Goal: Task Accomplishment & Management: Manage account settings

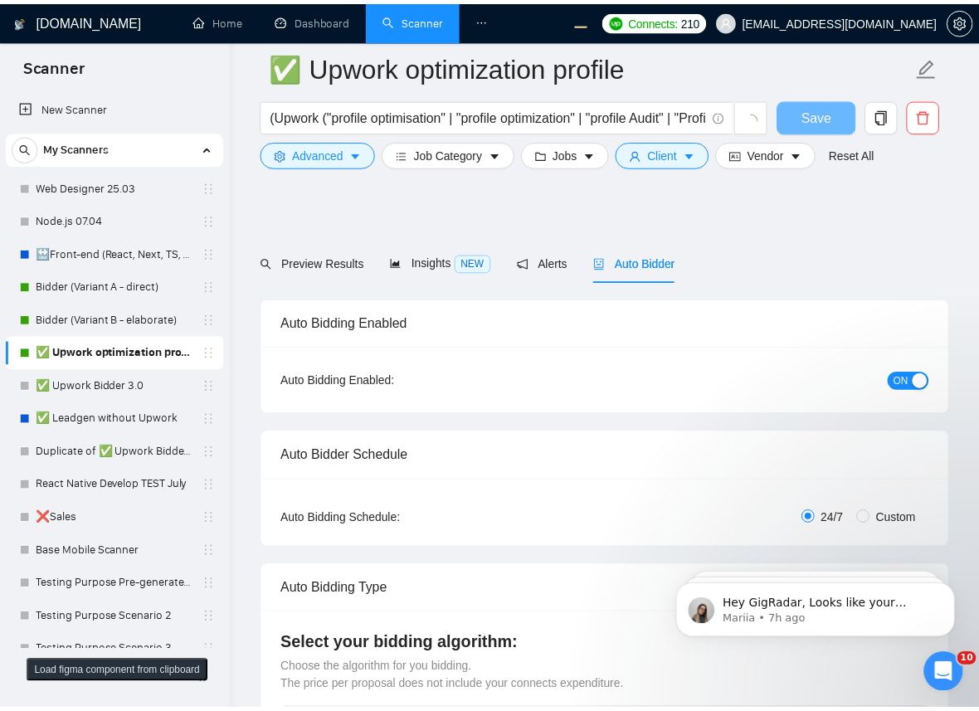
scroll to position [2313, 0]
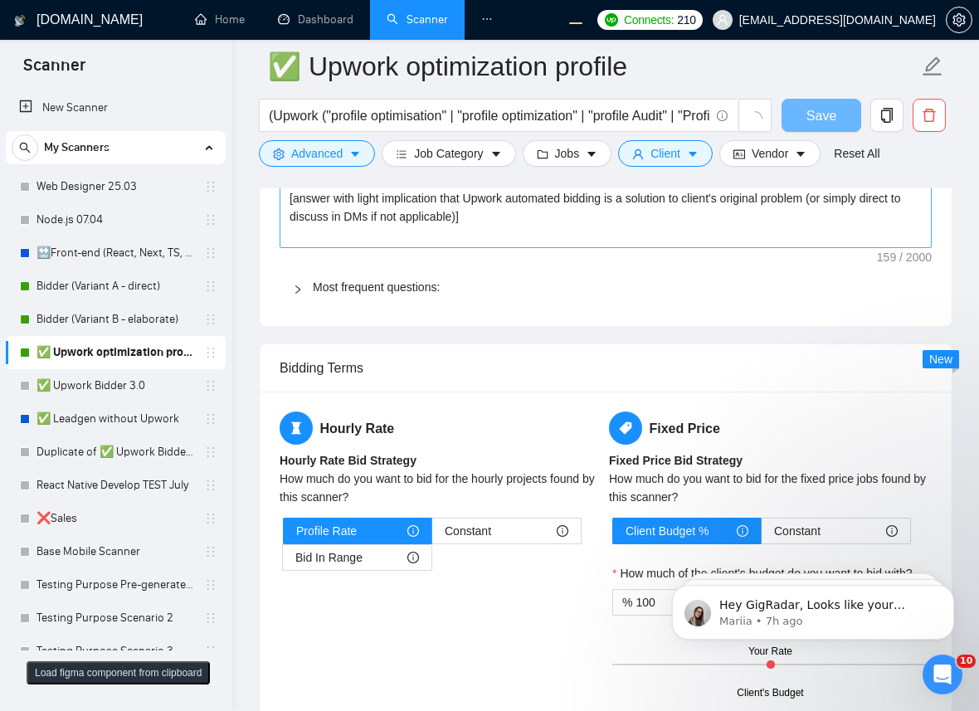
checkbox input "true"
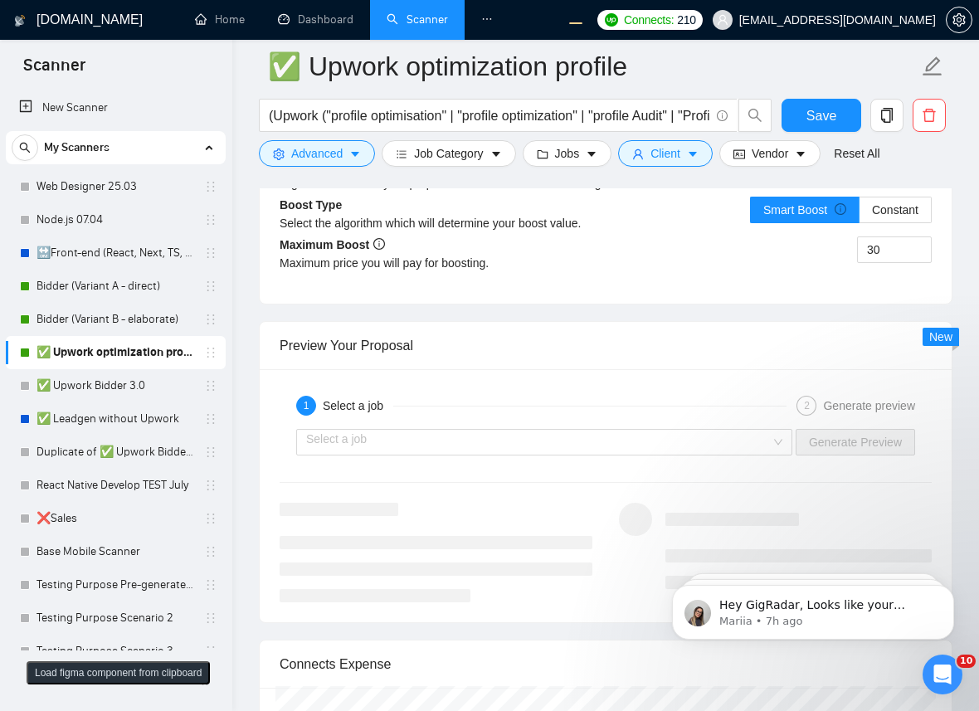
scroll to position [3166, 0]
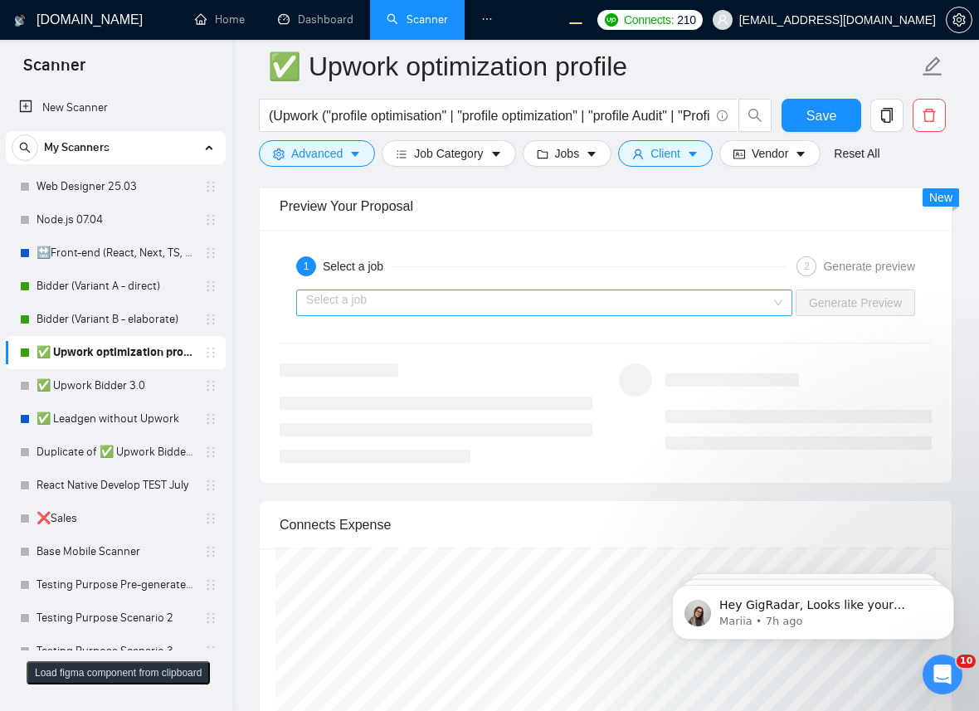
click at [593, 303] on input "search" at bounding box center [538, 302] width 464 height 25
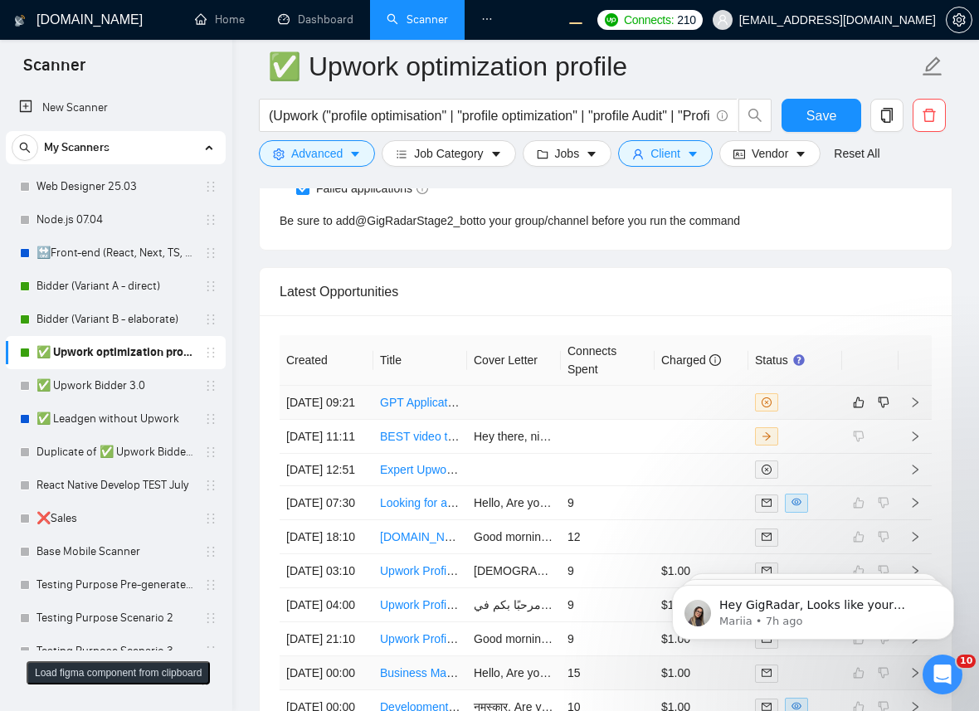
scroll to position [4253, 0]
click at [708, 420] on td at bounding box center [701, 403] width 94 height 34
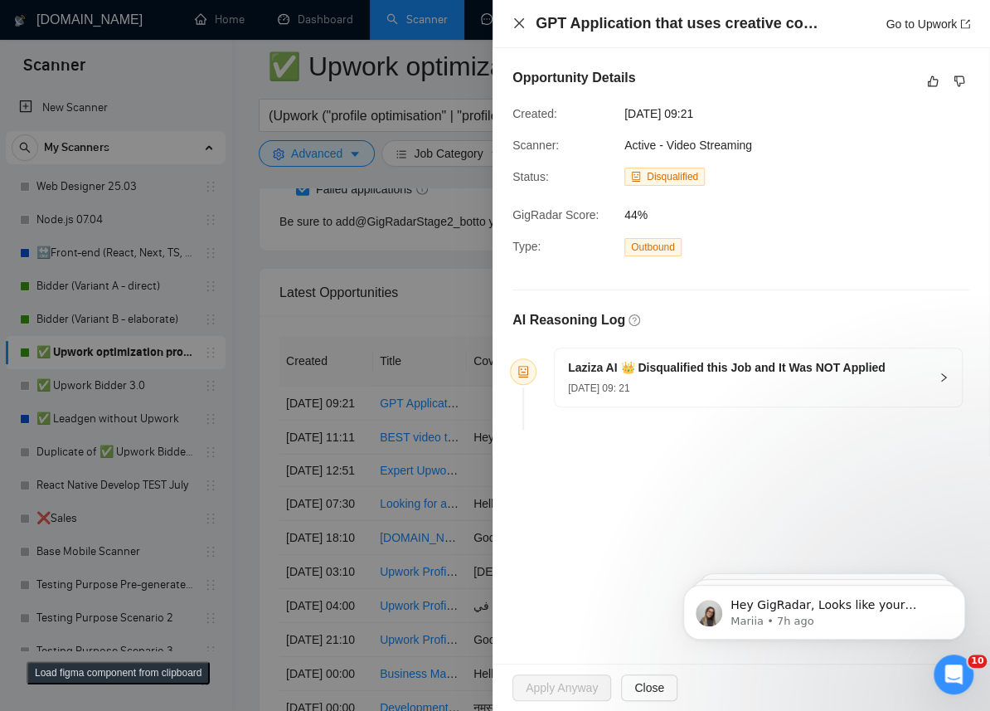
click at [514, 24] on icon "close" at bounding box center [519, 23] width 13 height 13
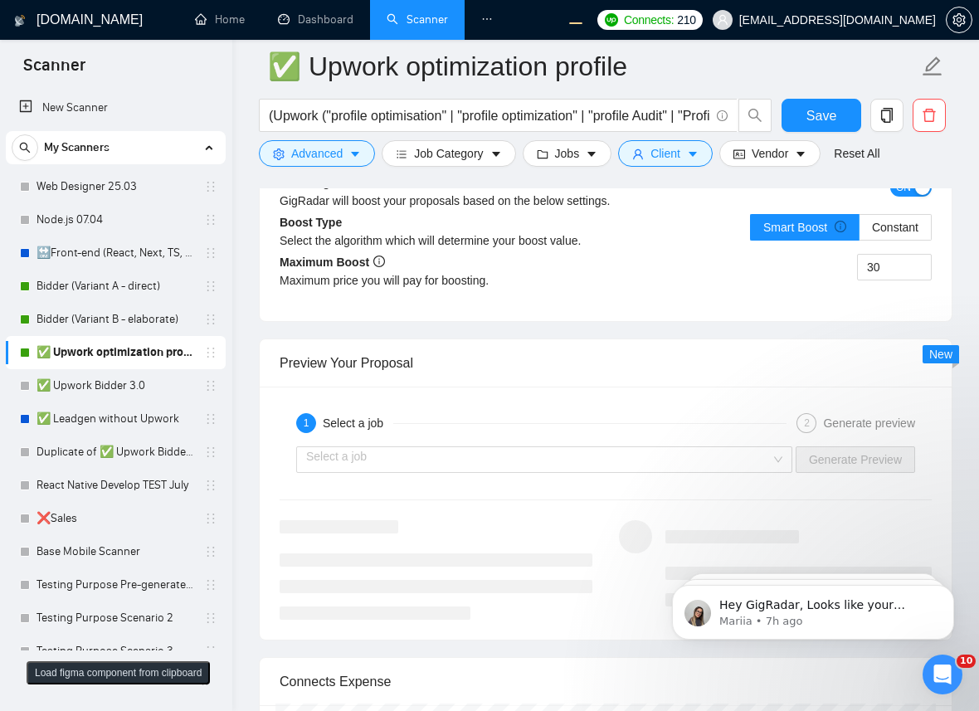
scroll to position [2986, 0]
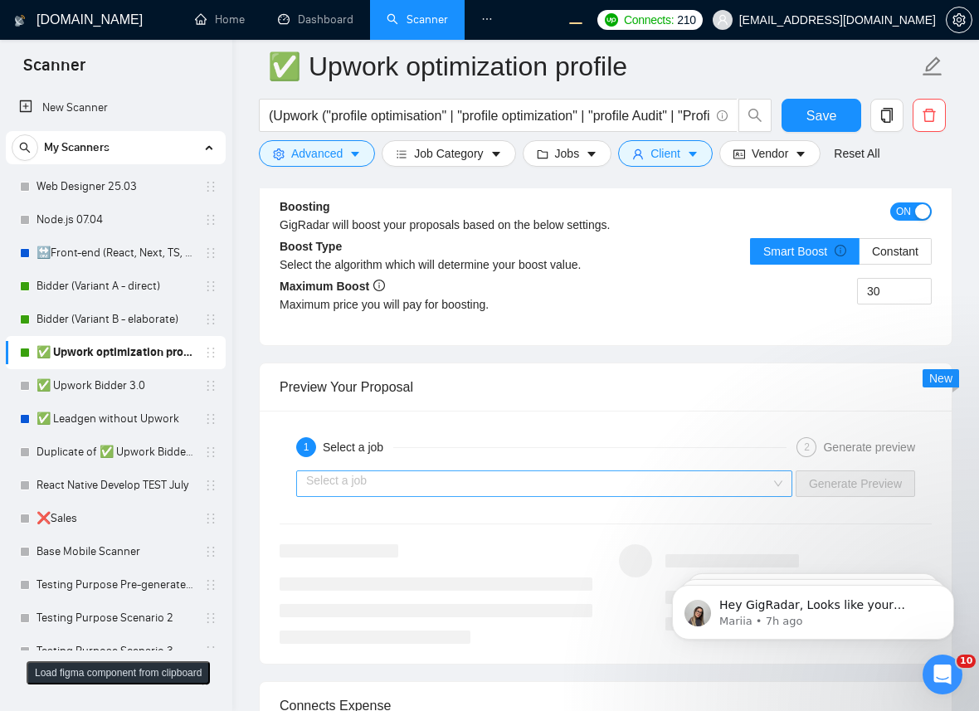
click at [443, 478] on input "search" at bounding box center [538, 483] width 464 height 25
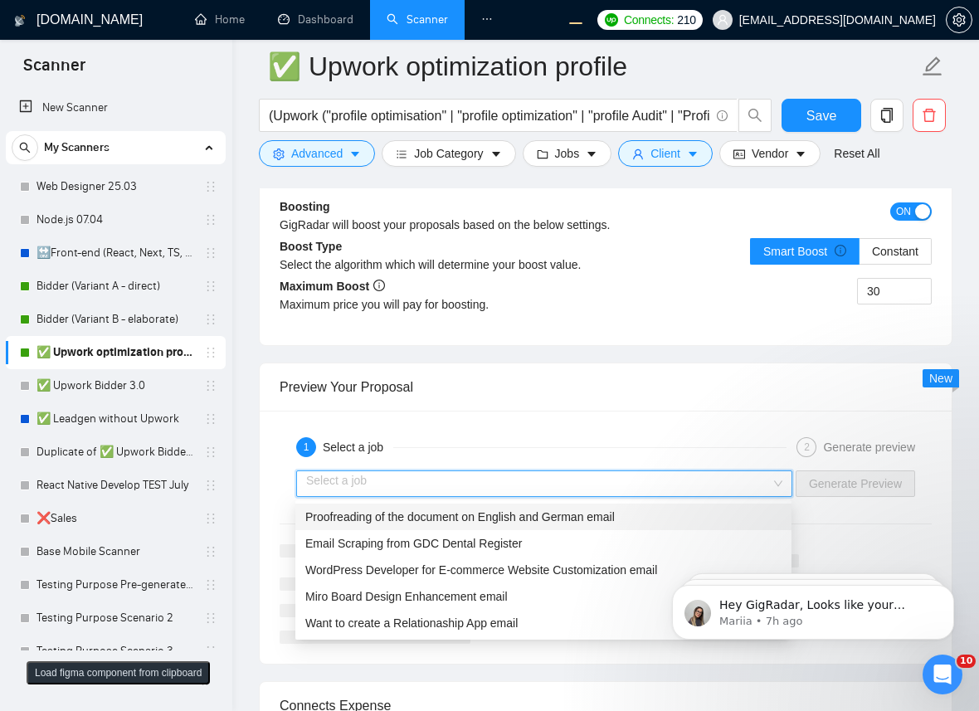
click at [364, 521] on span "Proofreading of the document on English and German email" at bounding box center [459, 516] width 309 height 13
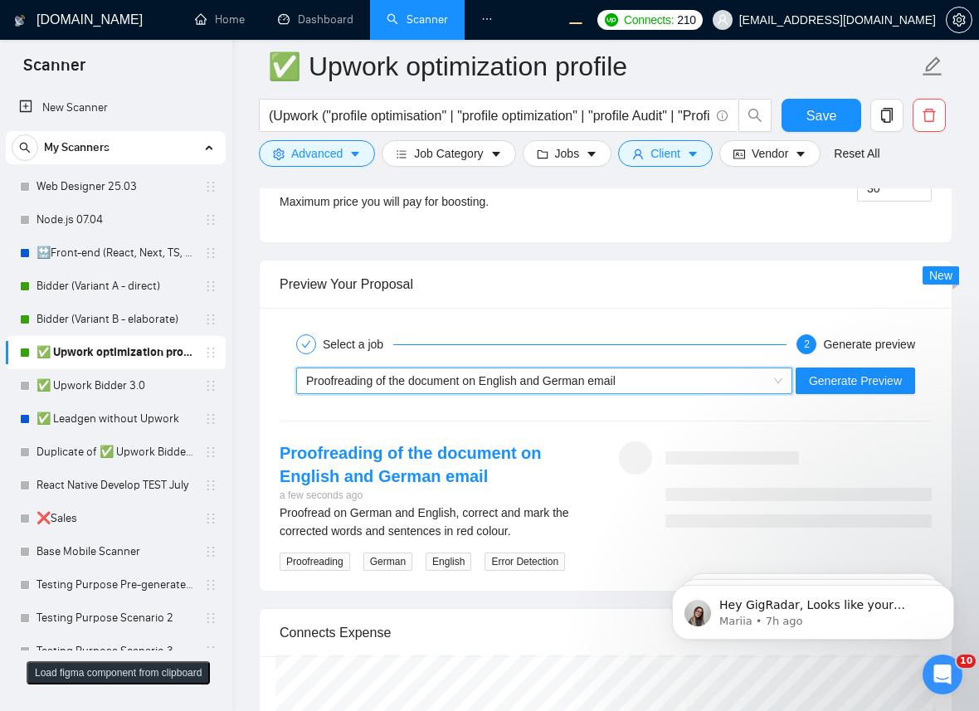
scroll to position [3167, 0]
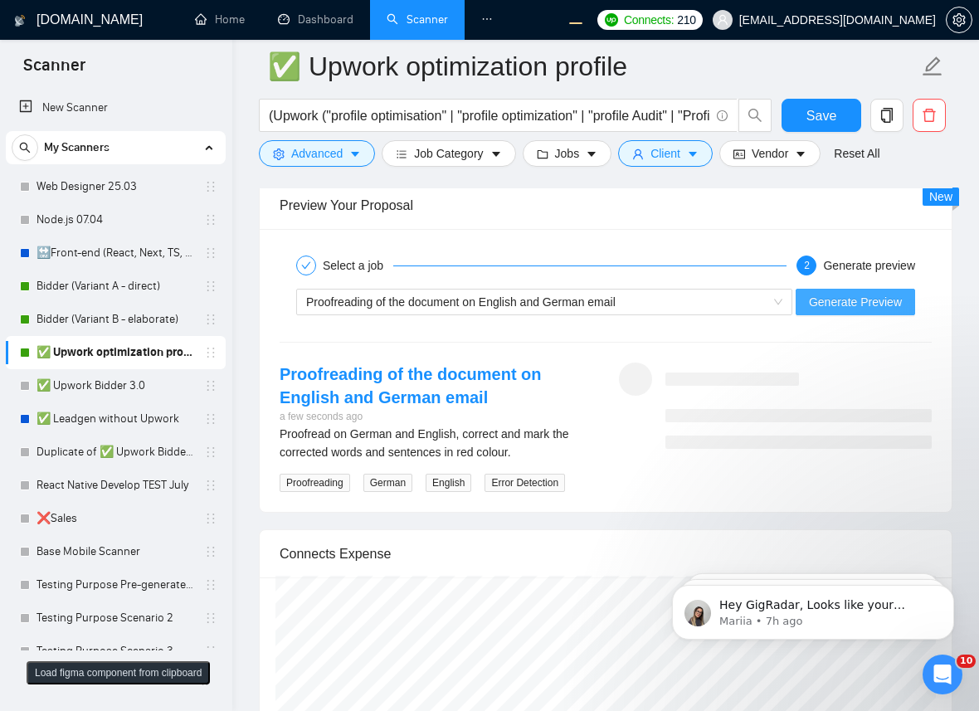
click at [854, 291] on button "Generate Preview" at bounding box center [854, 302] width 119 height 27
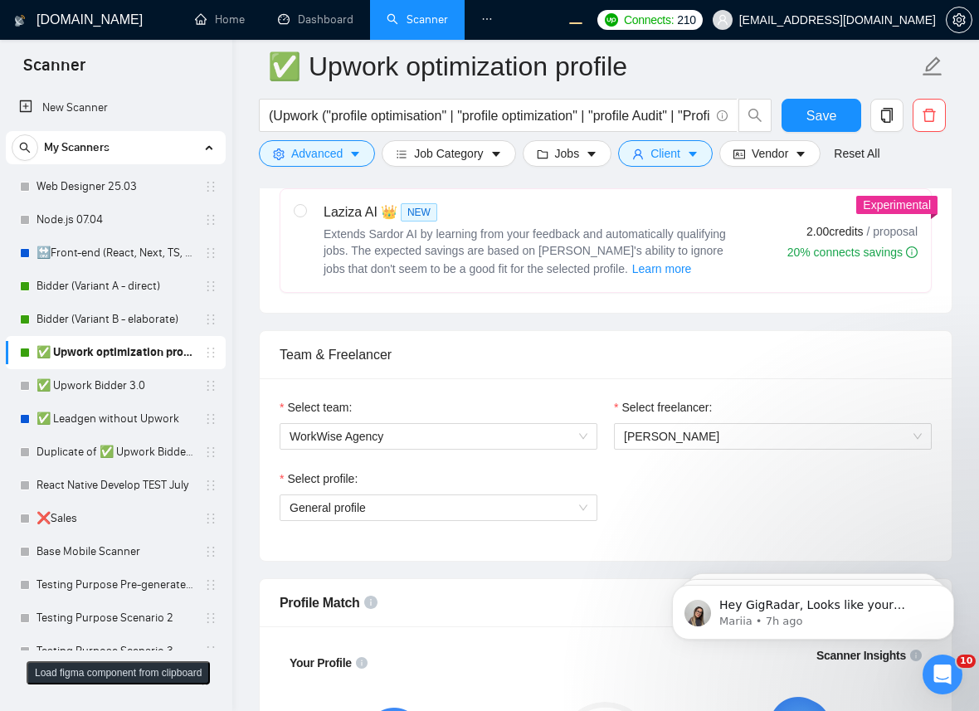
scroll to position [453, 0]
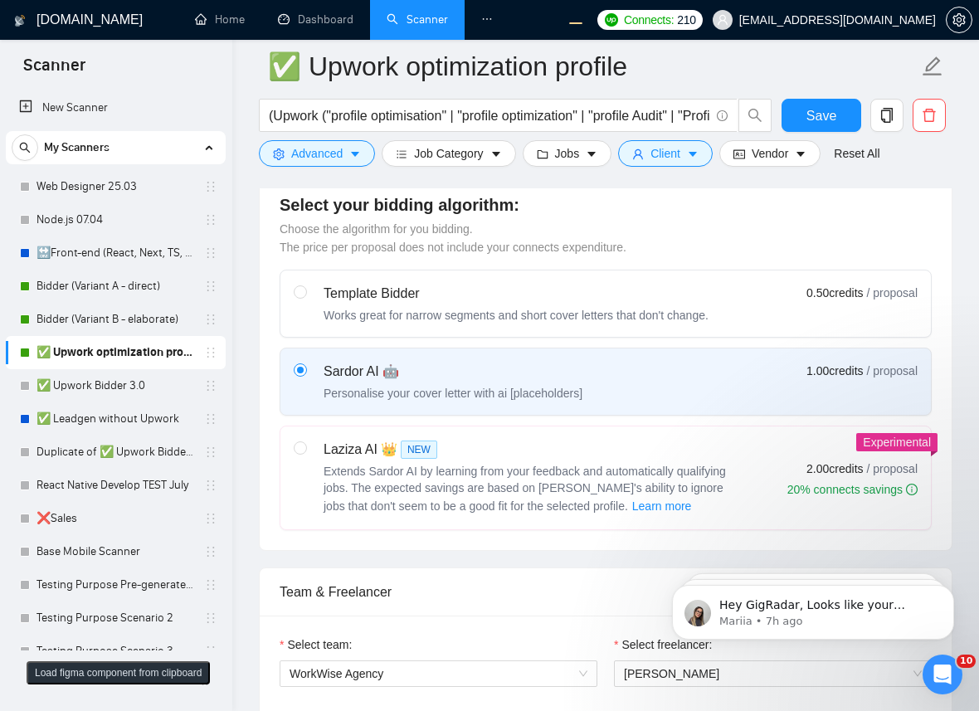
click at [291, 438] on label "Laziza AI 👑 NEW Extends Sardor AI by learning from your feedback and automatica…" at bounding box center [605, 477] width 650 height 103
click at [294, 441] on input "radio" at bounding box center [300, 447] width 12 height 12
click at [297, 449] on input "radio" at bounding box center [300, 447] width 12 height 12
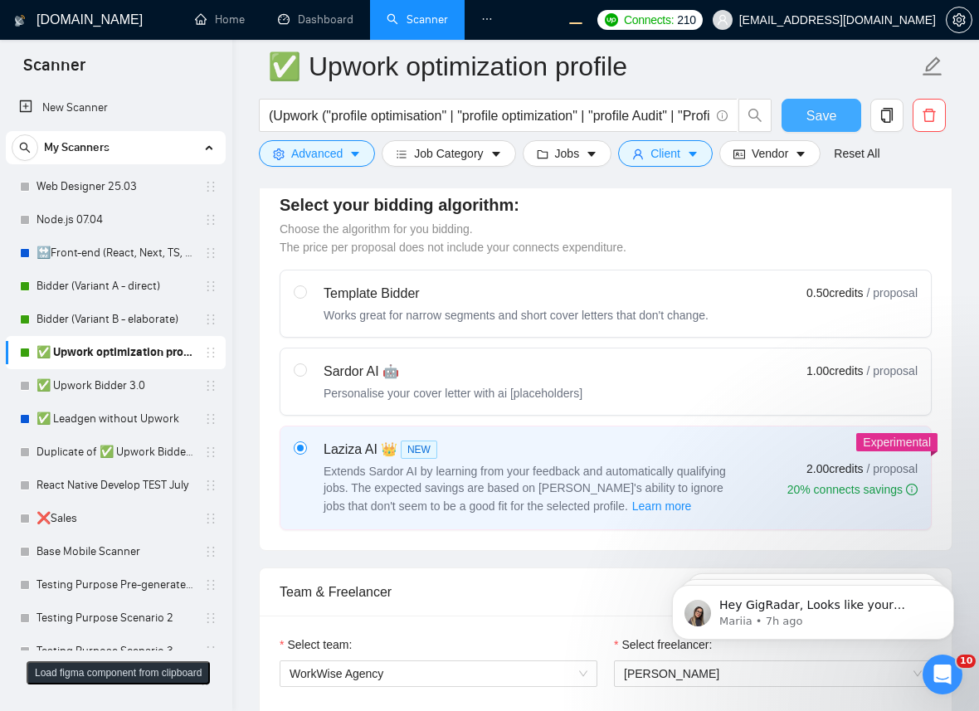
click at [806, 114] on span "Save" at bounding box center [821, 115] width 30 height 21
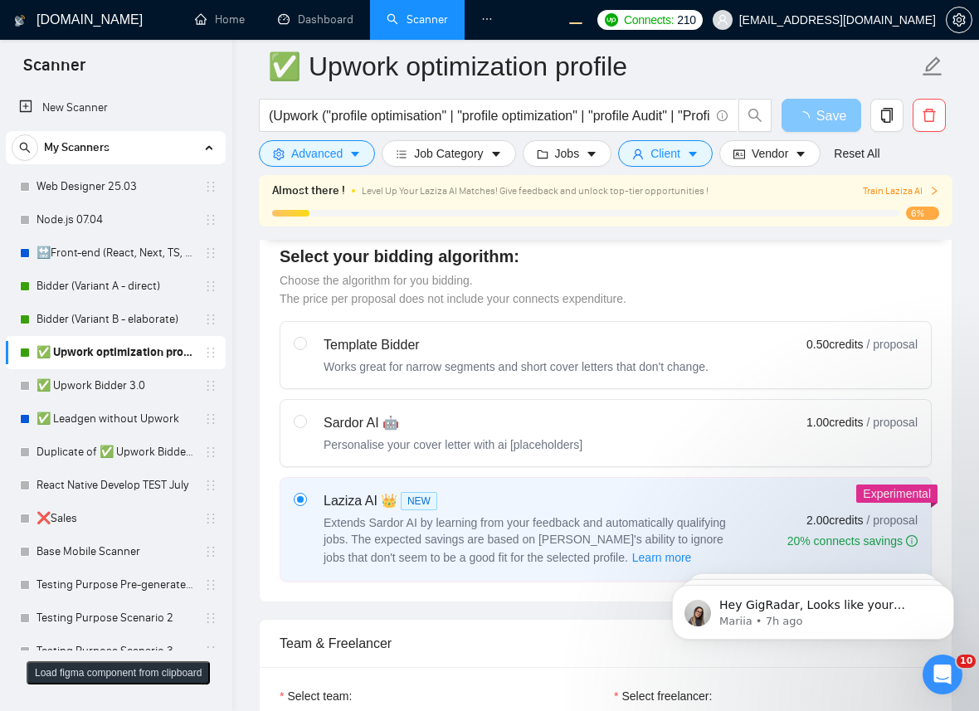
scroll to position [724, 0]
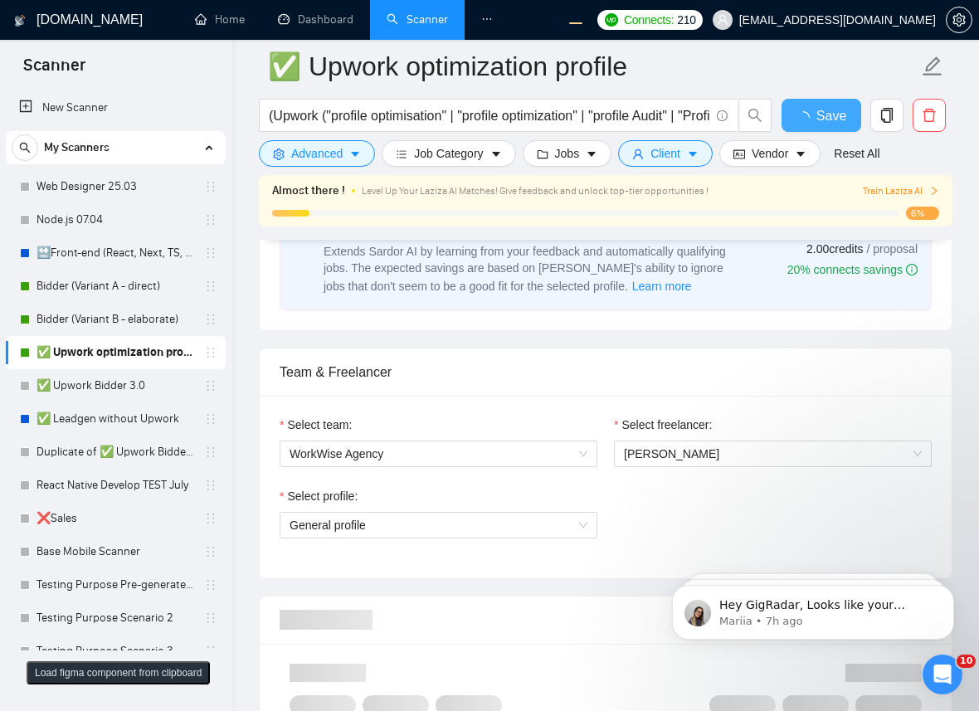
checkbox input "true"
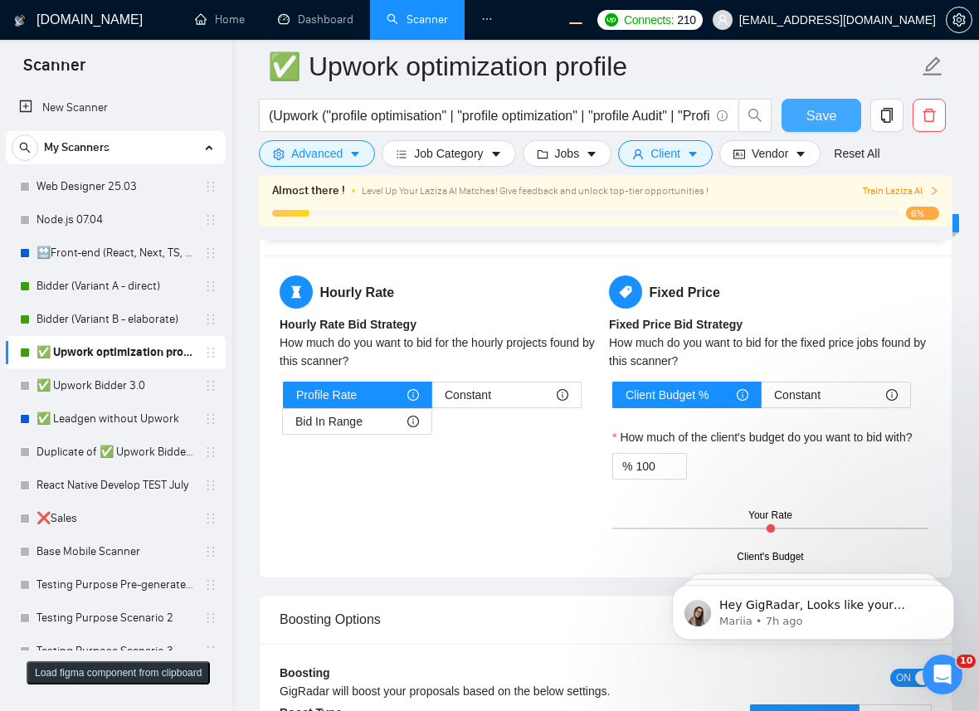
scroll to position [3348, 0]
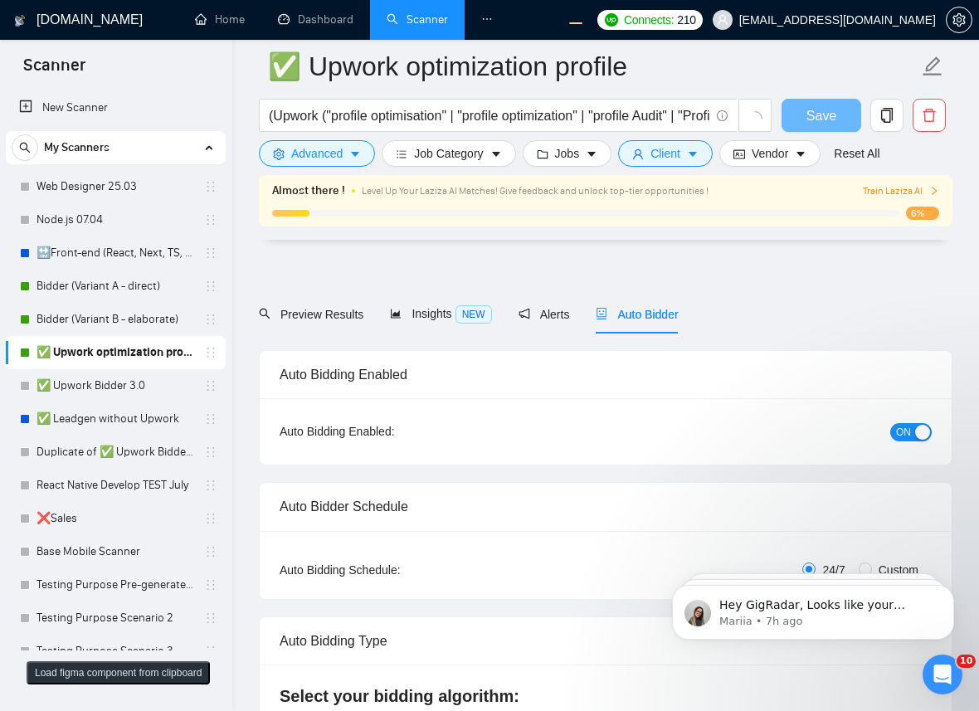
checkbox input "true"
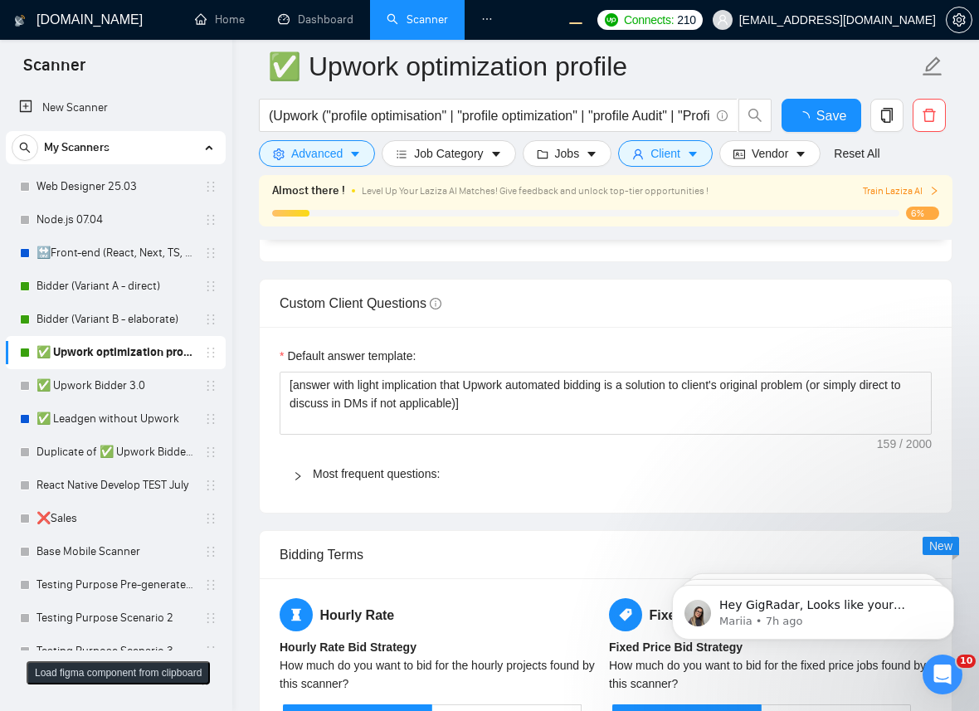
scroll to position [3076, 0]
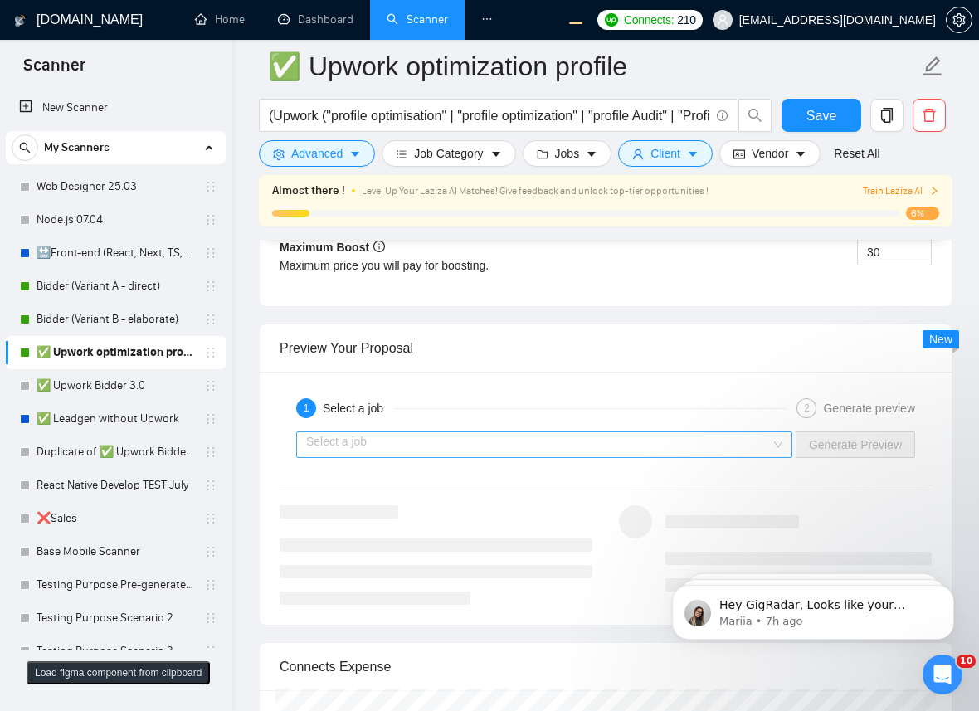
click at [630, 441] on input "search" at bounding box center [538, 444] width 464 height 25
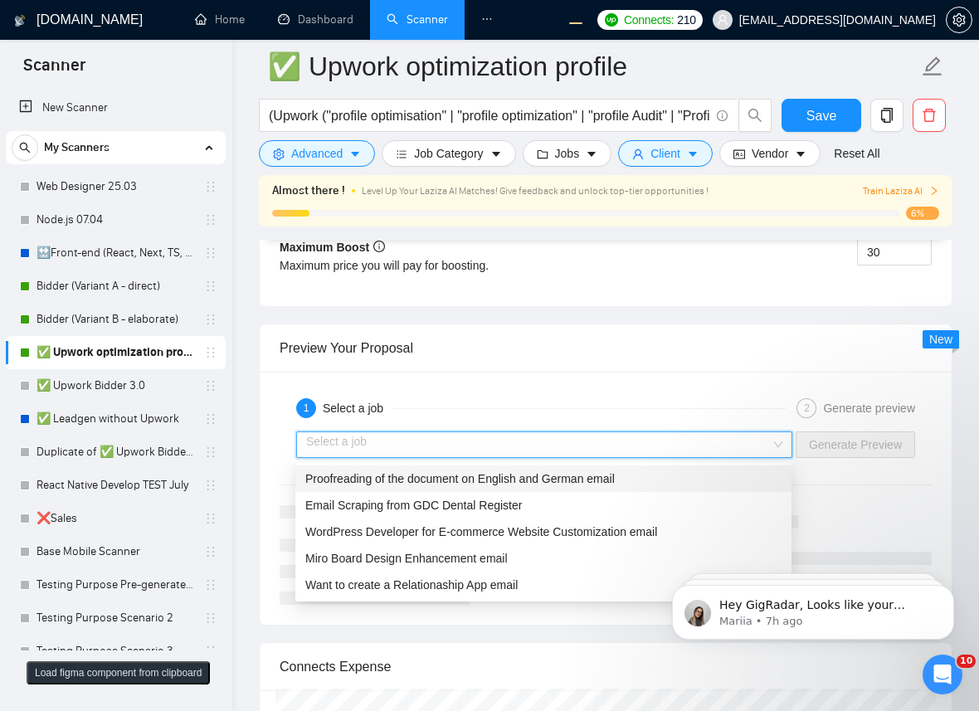
click at [440, 489] on div "Proofreading of the document on English and German email" at bounding box center [543, 478] width 496 height 27
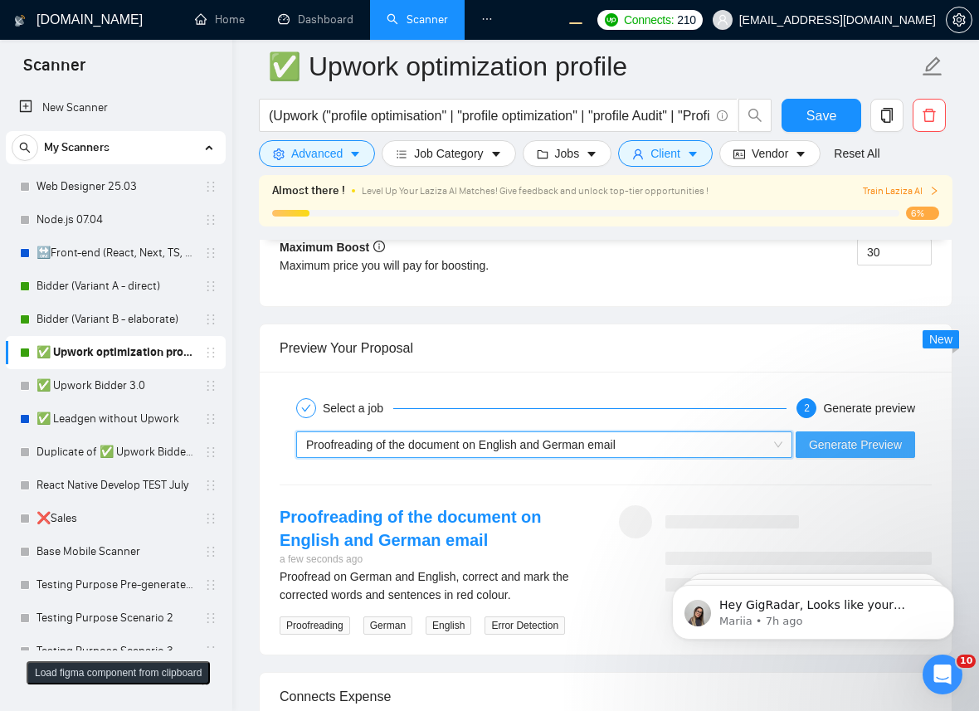
click at [859, 456] on button "Generate Preview" at bounding box center [854, 444] width 119 height 27
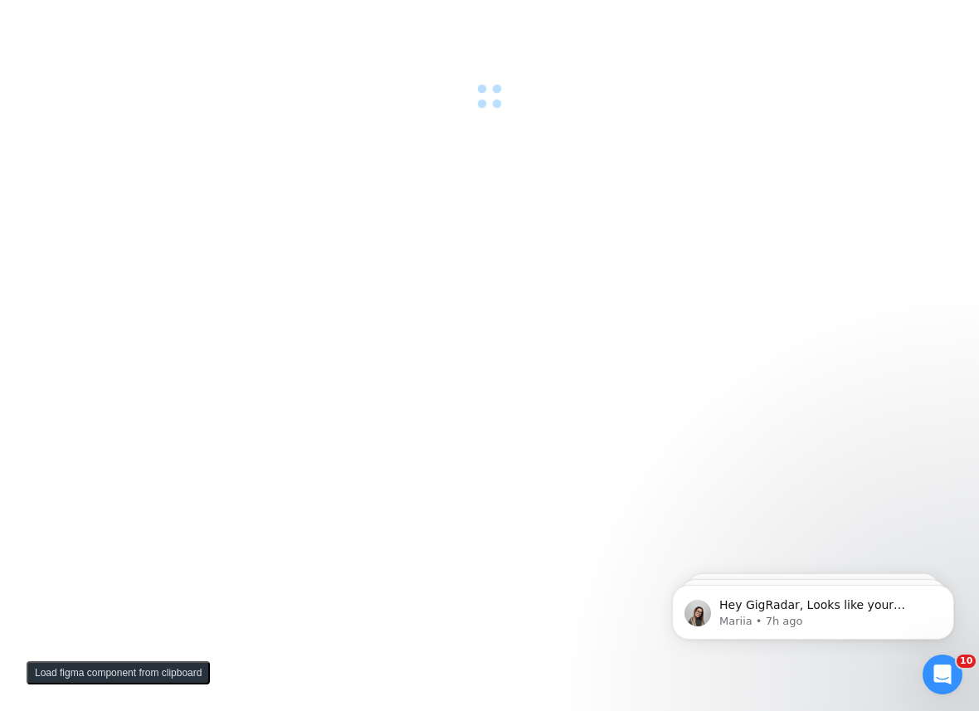
scroll to position [0, 0]
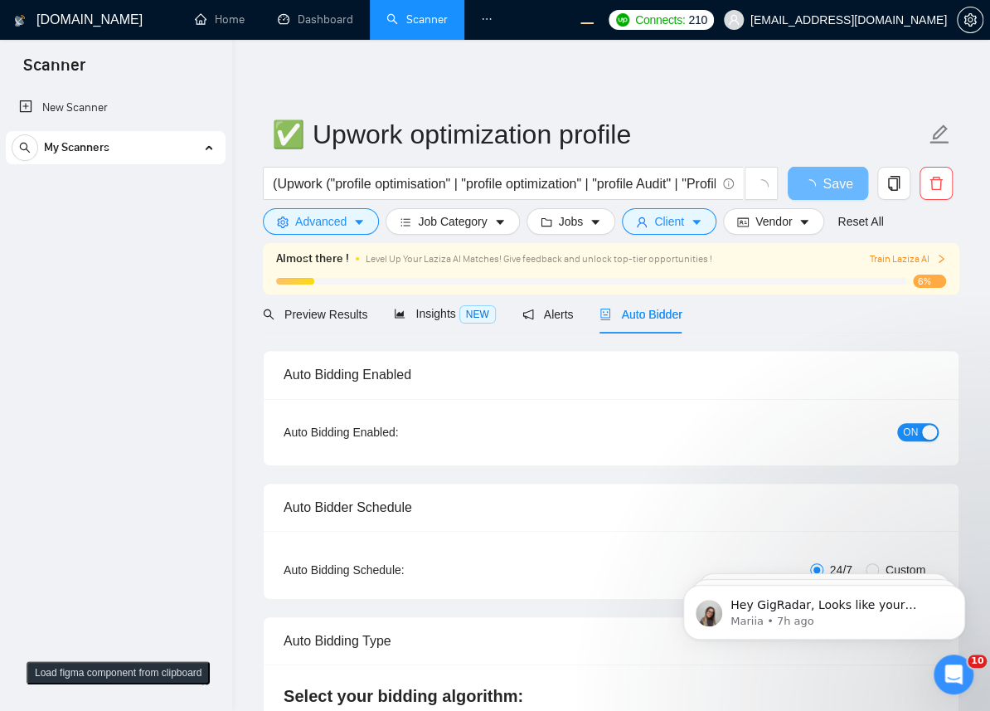
checkbox input "true"
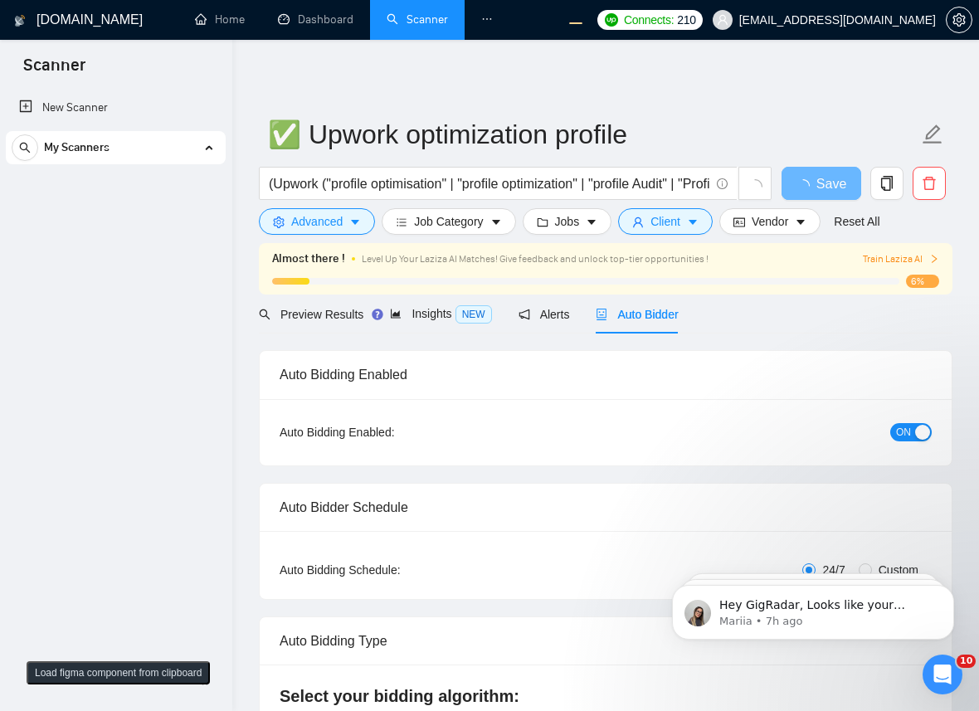
checkbox input "true"
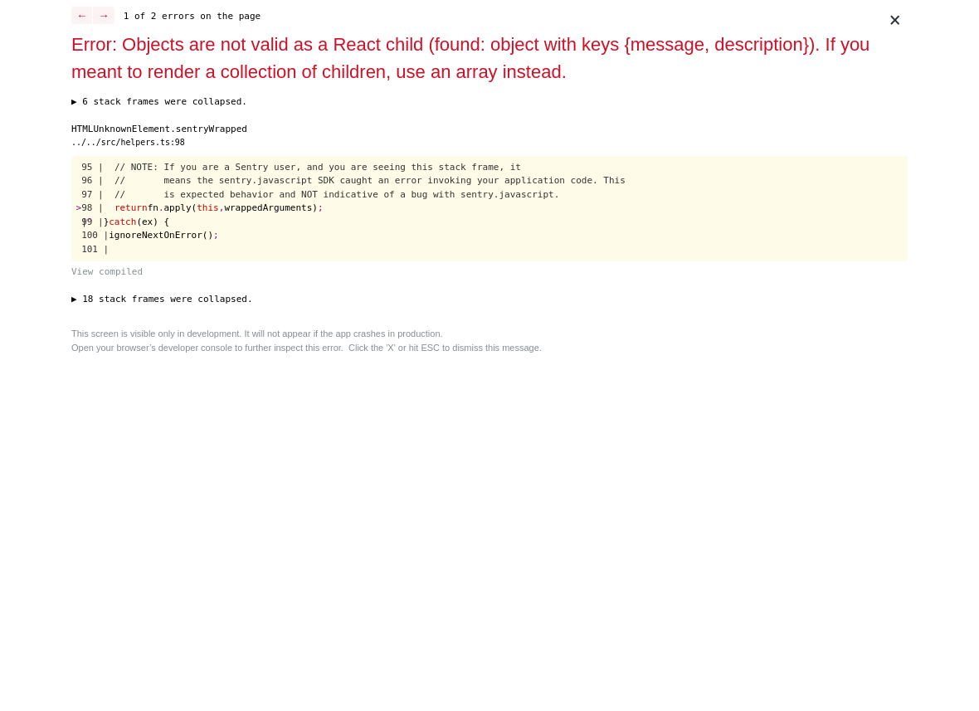
click at [558, 321] on div "× ← → 1 of 2 errors on the page Error: Objects are not valid as a React child (…" at bounding box center [489, 355] width 849 height 711
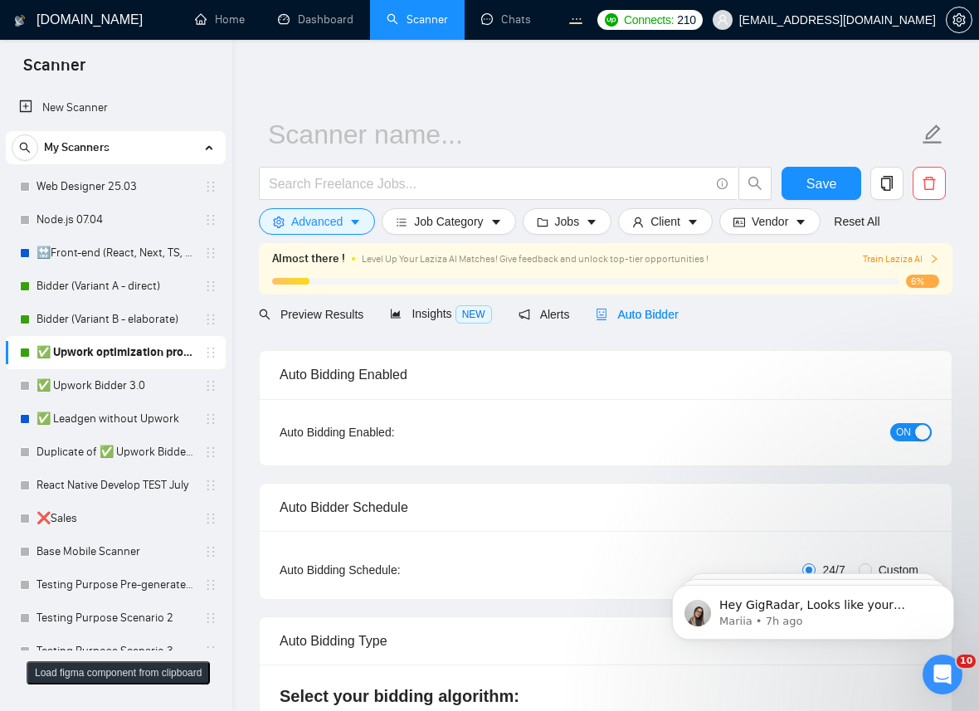
click at [571, 20] on icon "ellipsis" at bounding box center [577, 19] width 12 height 12
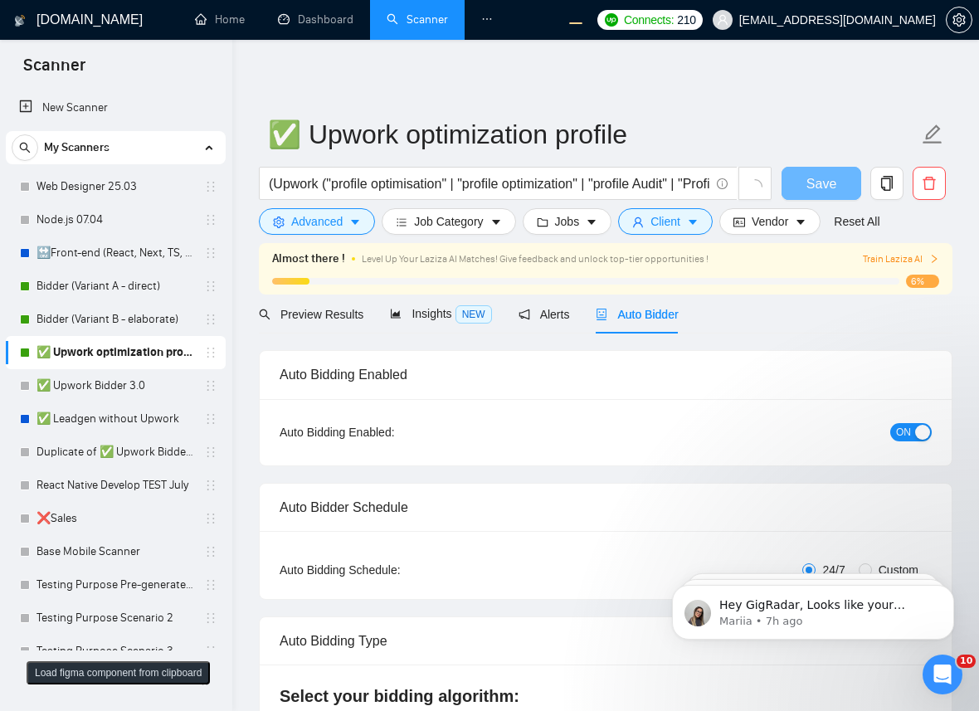
checkbox input "true"
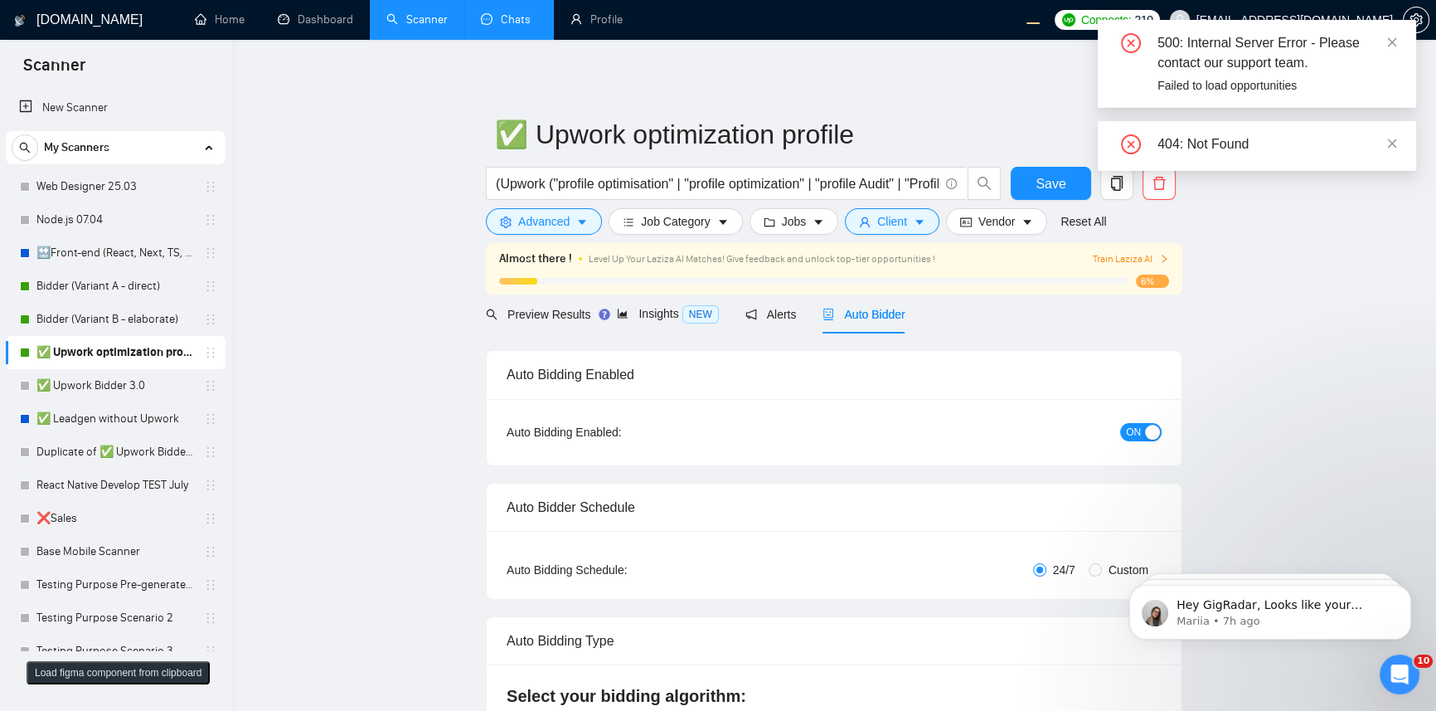
click at [486, 21] on link "Chats" at bounding box center [509, 19] width 56 height 14
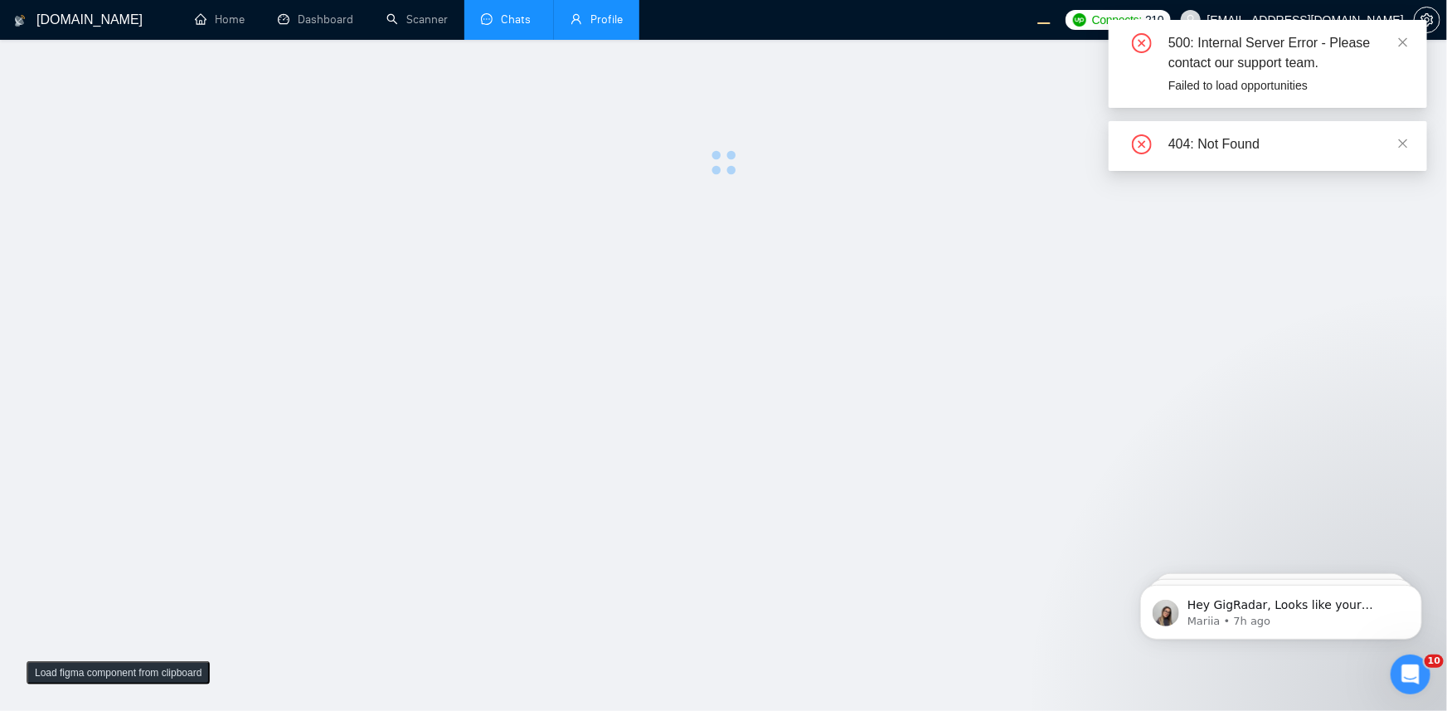
click at [605, 26] on link "Profile" at bounding box center [597, 19] width 52 height 14
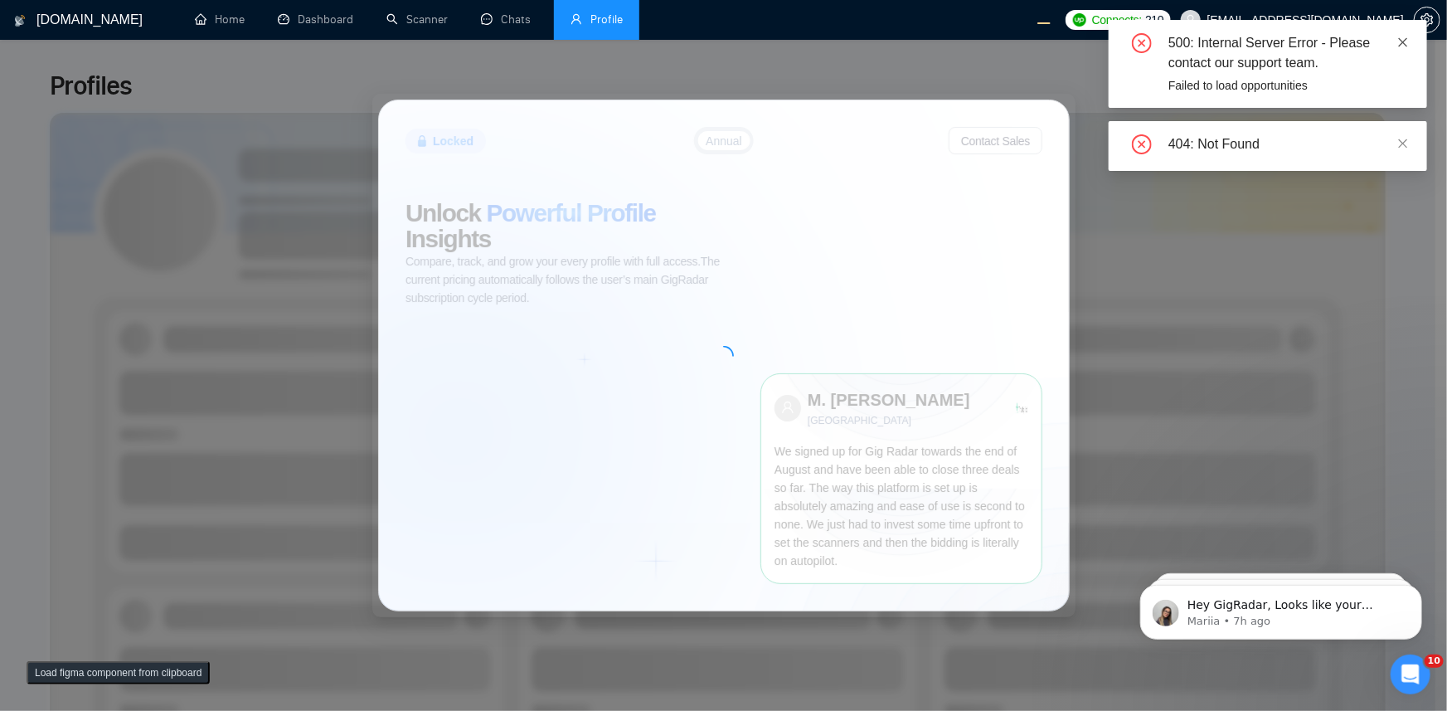
click at [989, 38] on icon "close" at bounding box center [1403, 42] width 12 height 12
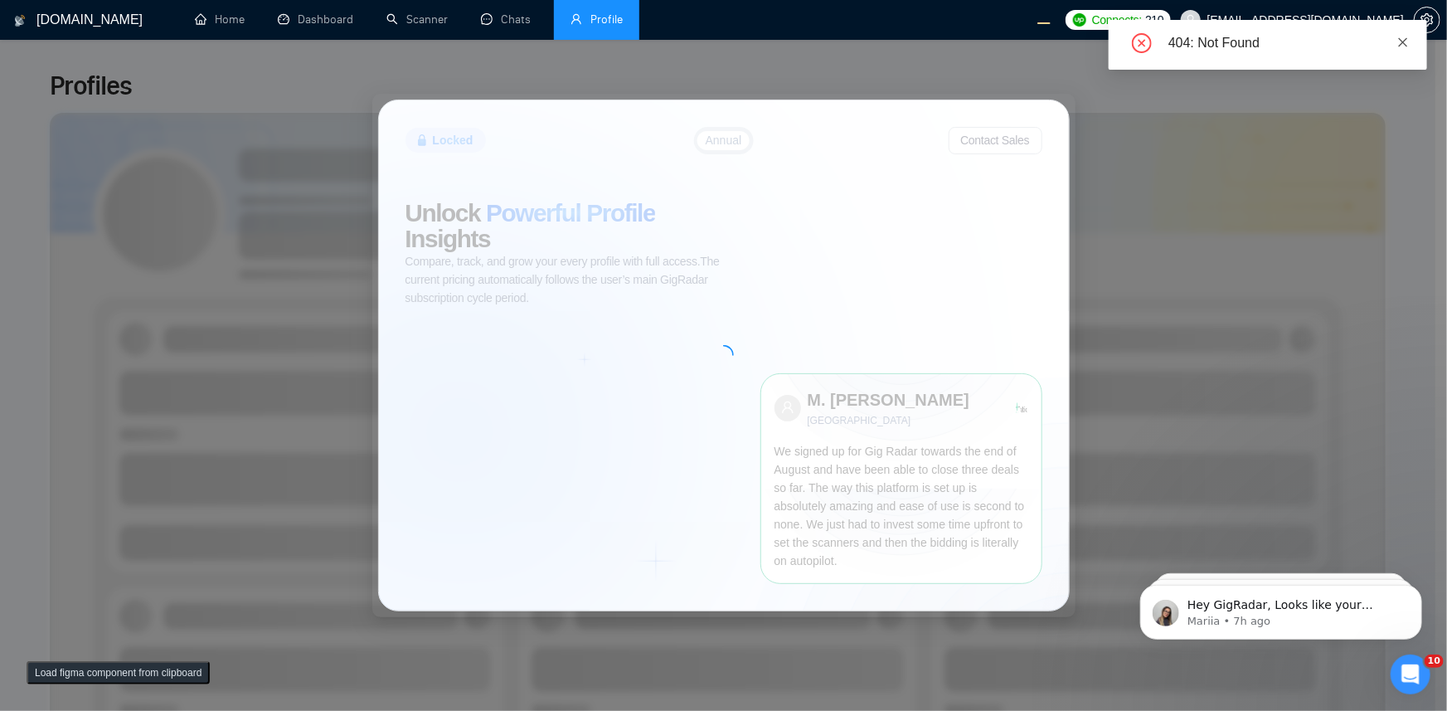
click at [989, 37] on div "404: Not Found" at bounding box center [1268, 45] width 318 height 50
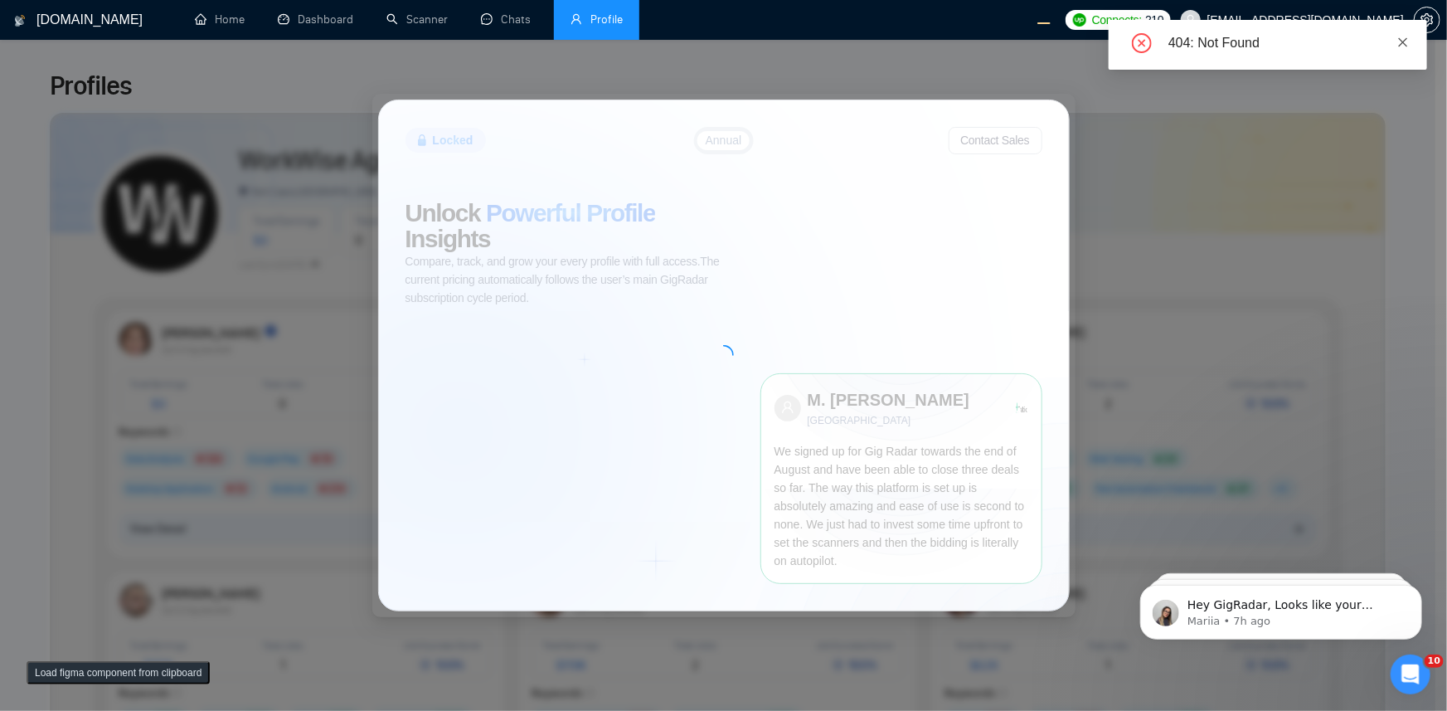
click at [989, 38] on icon "close" at bounding box center [1403, 42] width 12 height 12
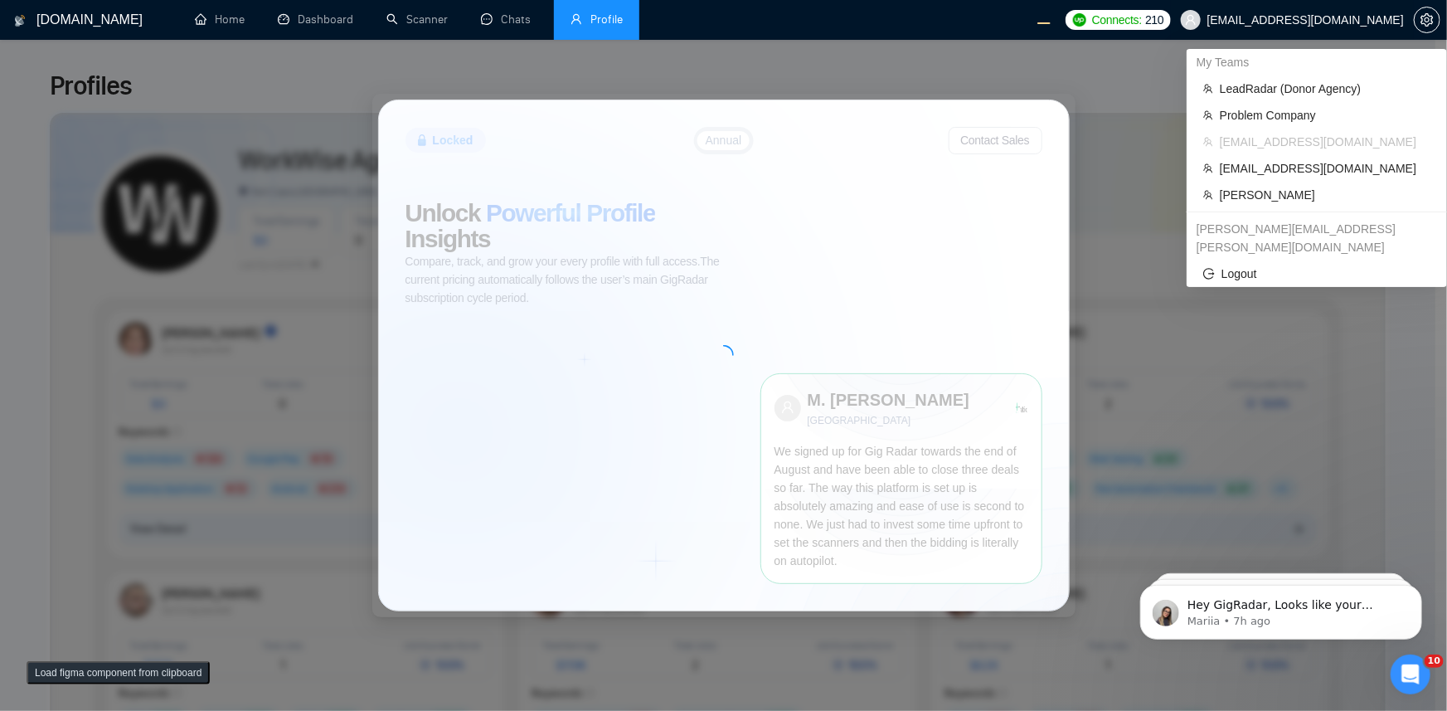
click at [989, 20] on span "workwiseupworkgency@gmail.com" at bounding box center [1305, 20] width 197 height 0
click at [989, 197] on span "Robert O'Kruk" at bounding box center [1325, 195] width 211 height 18
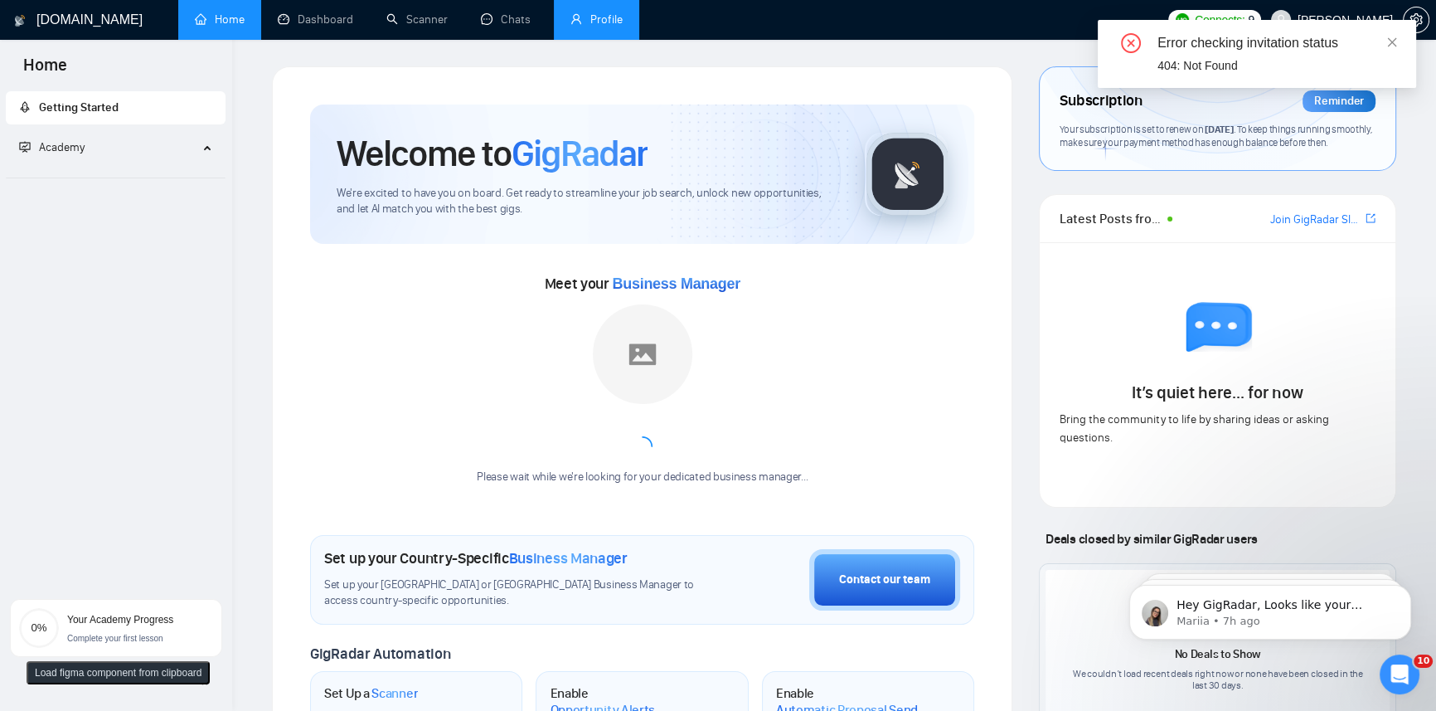
click at [687, 80] on div "Welcome to GigRadar We're excited to have you on board. Get ready to streamline…" at bounding box center [642, 620] width 741 height 1109
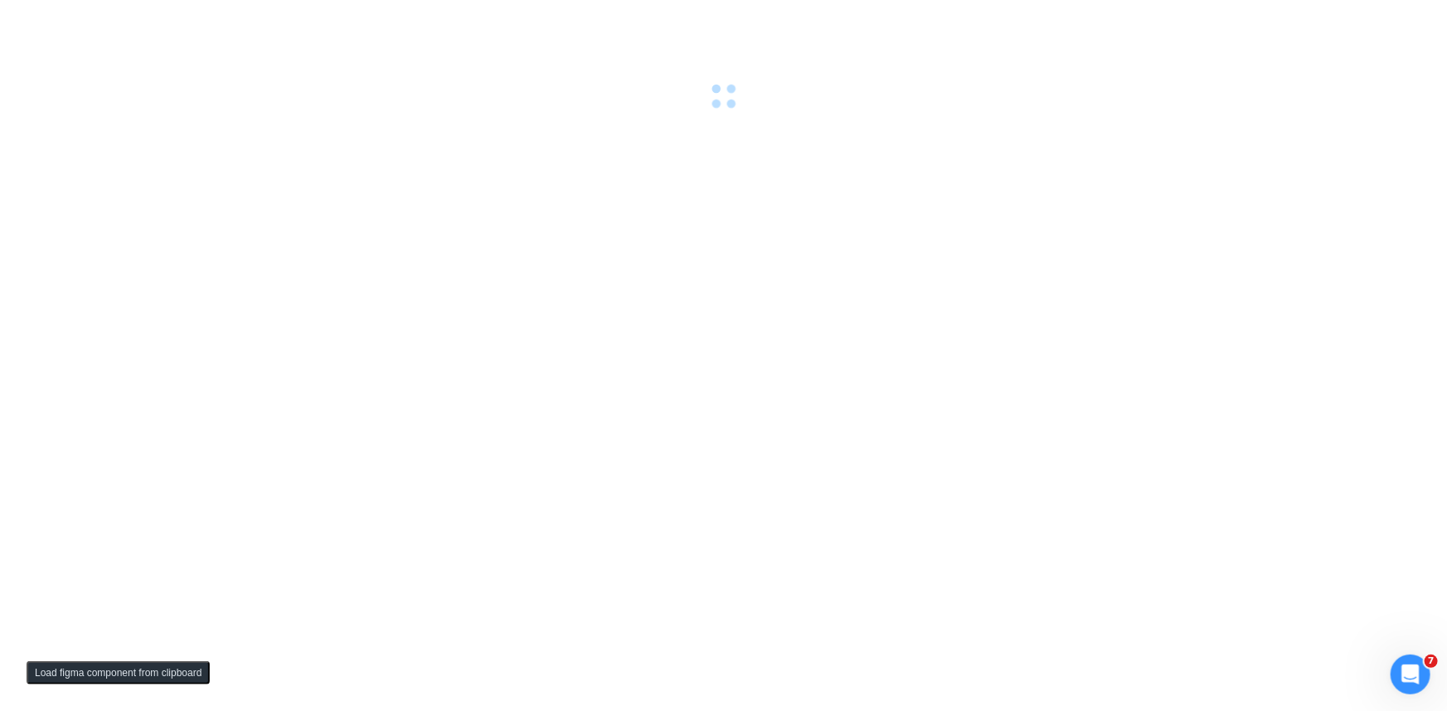
click at [622, 105] on div at bounding box center [723, 54] width 1447 height 109
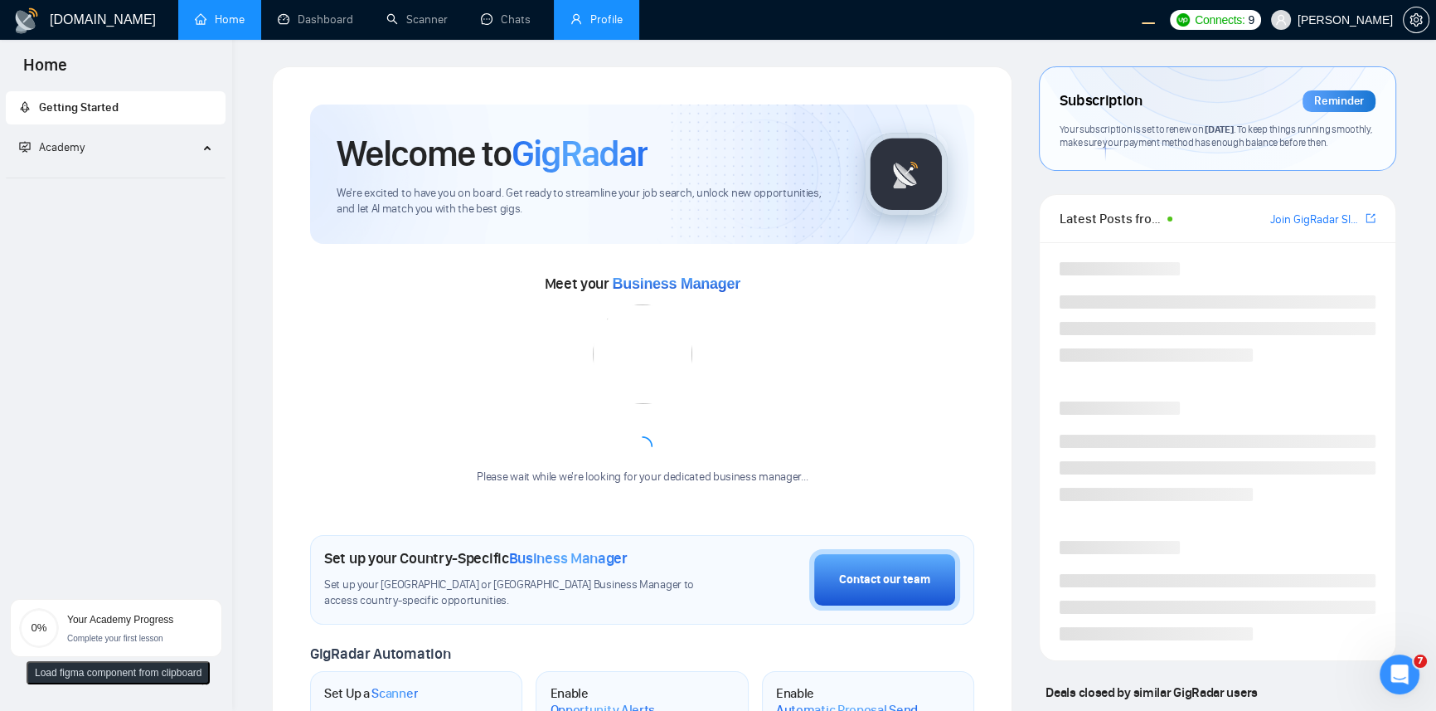
click at [609, 22] on link "Profile" at bounding box center [597, 19] width 52 height 14
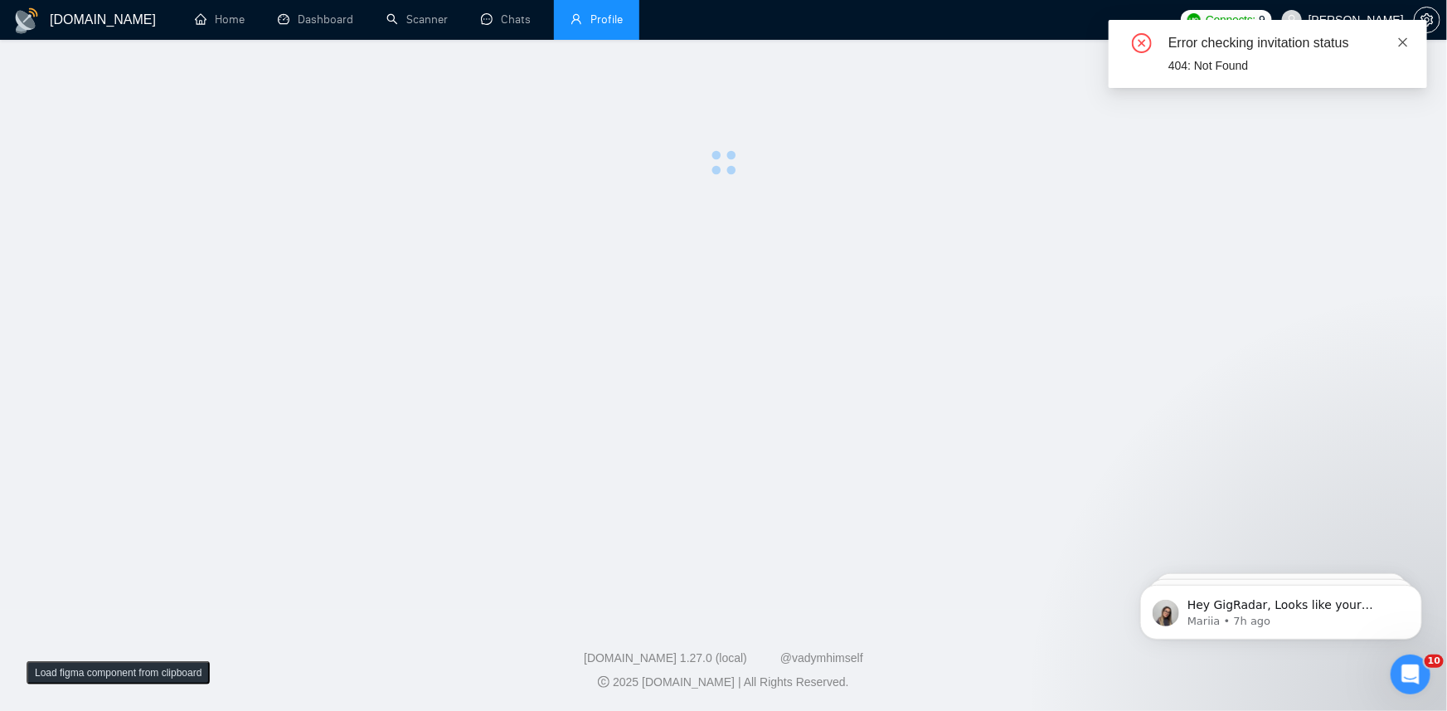
click at [1407, 41] on icon "close" at bounding box center [1403, 42] width 12 height 12
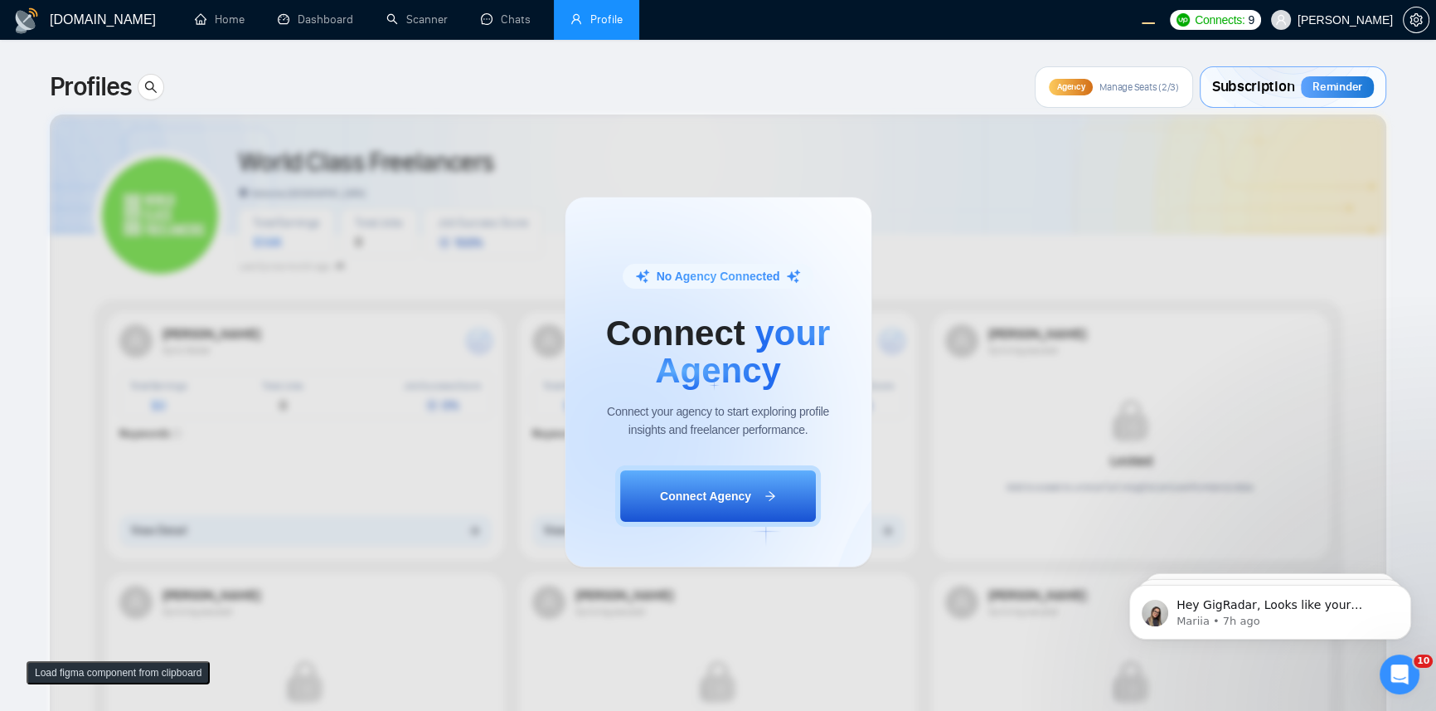
click at [929, 90] on div "No Agency Connected Connect your Agency Connect your agency to start exploring …" at bounding box center [718, 382] width 1436 height 658
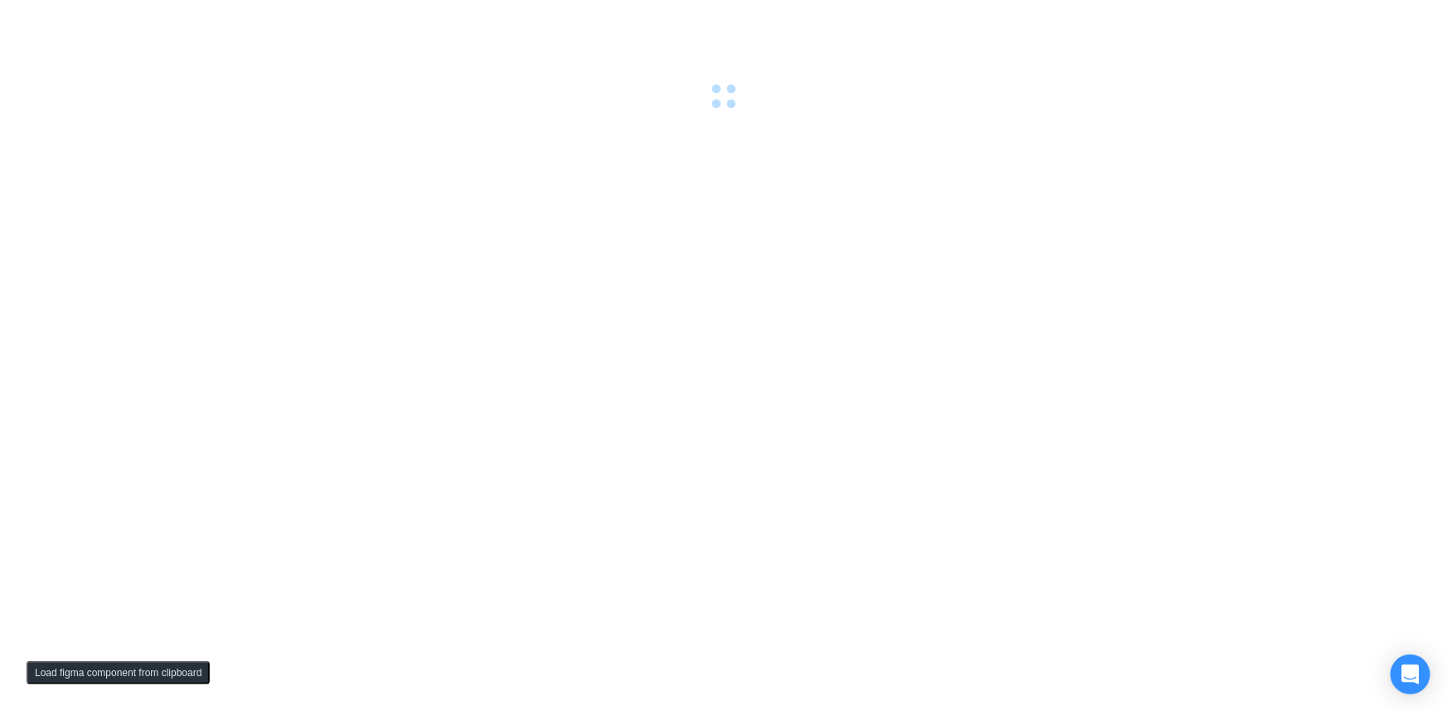
click at [688, 293] on div at bounding box center [723, 355] width 1447 height 711
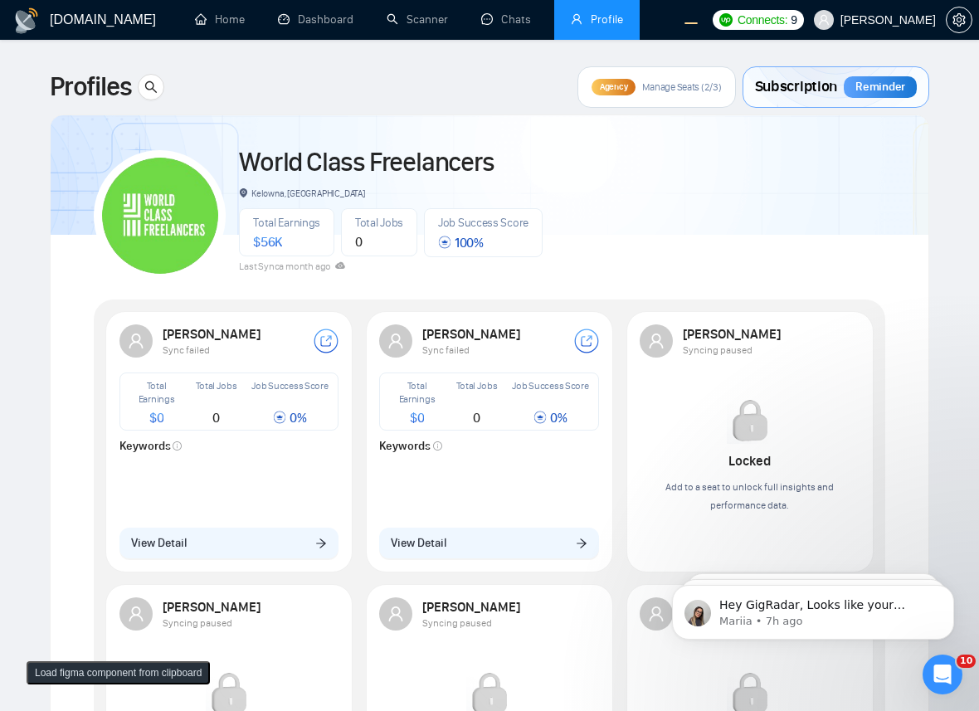
click at [714, 170] on div "World Class Freelancers Kelowna, Canada Total Earnings $ 56K Total Jobs 0 Job S…" at bounding box center [489, 208] width 791 height 147
click at [712, 150] on div "World Class Freelancers Kelowna, Canada Total Earnings $ 56K Total Jobs 0 Job S…" at bounding box center [489, 208] width 791 height 147
drag, startPoint x: 478, startPoint y: 348, endPoint x: 421, endPoint y: 352, distance: 56.5
click at [421, 352] on div "[PERSON_NAME] failed" at bounding box center [498, 341] width 162 height 30
copy span "Sync failed"
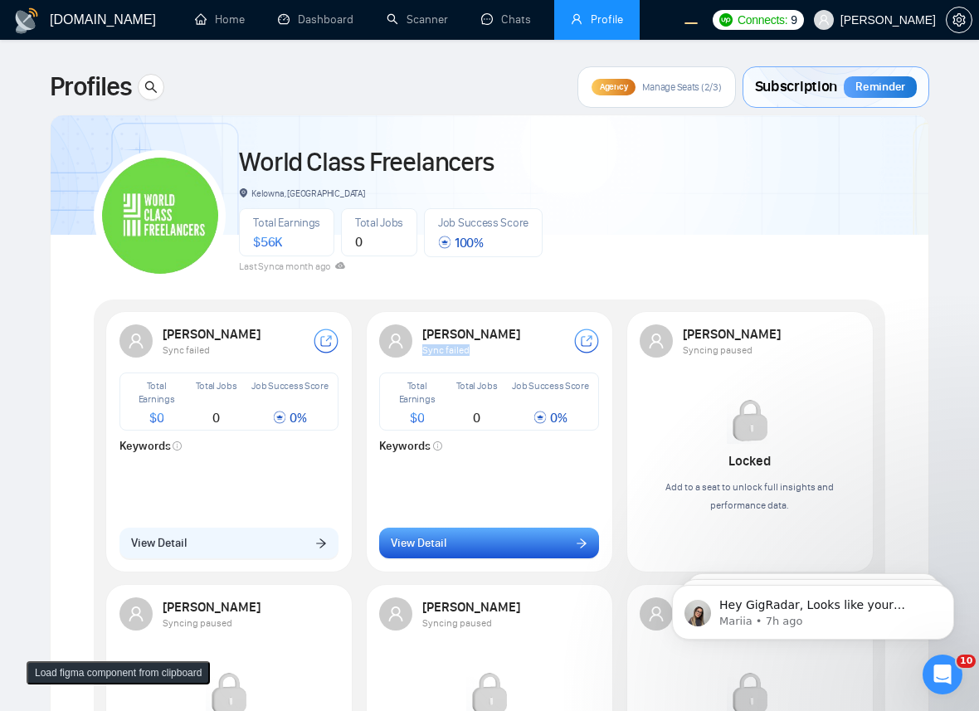
click at [405, 547] on span "View Detail" at bounding box center [419, 543] width 56 height 18
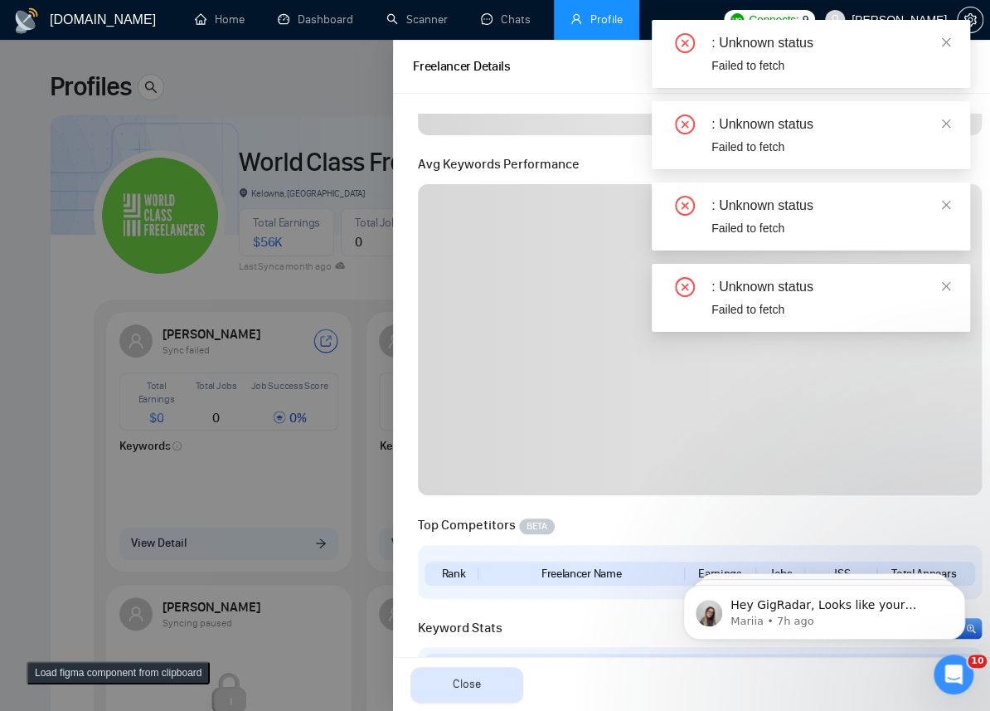
scroll to position [539, 0]
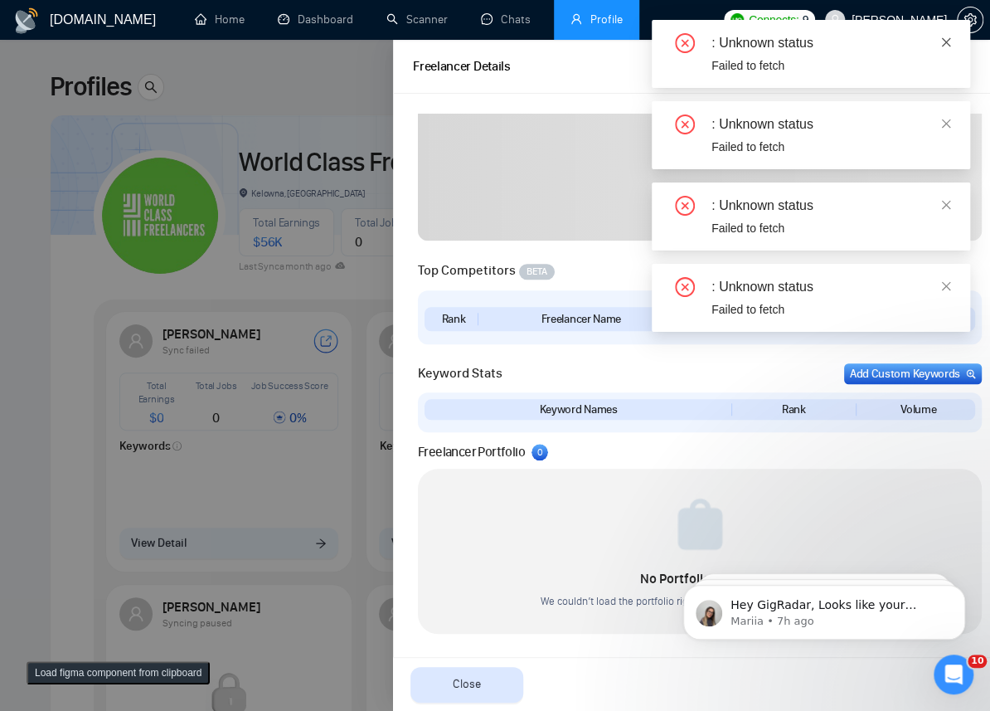
click at [945, 36] on icon "close" at bounding box center [946, 42] width 12 height 12
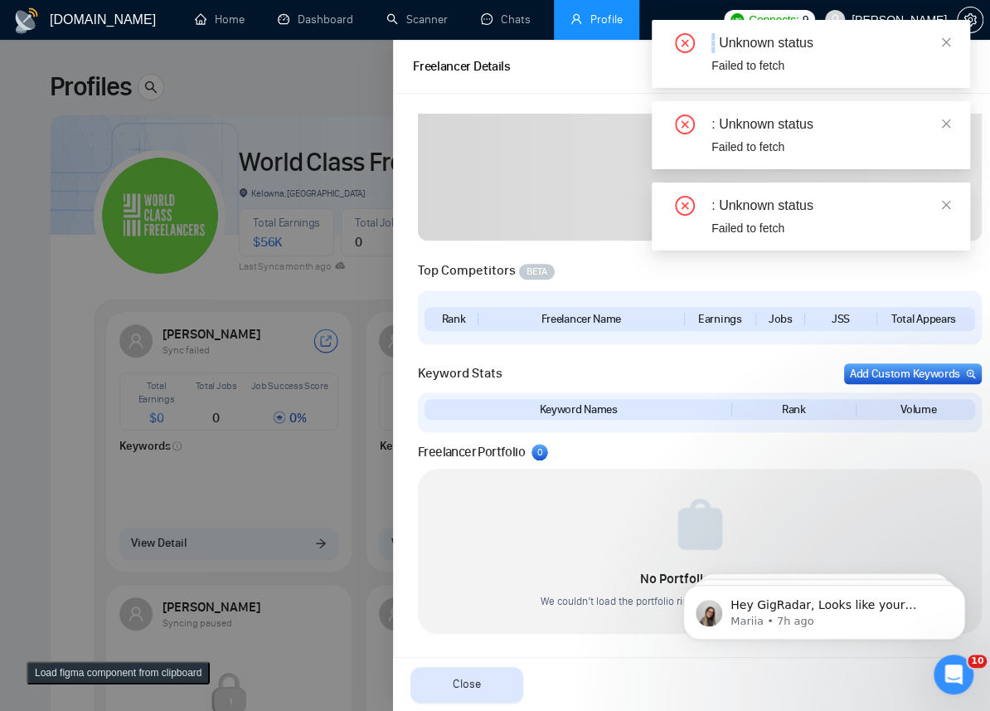
click at [945, 36] on div ": Unknown status Failed to fetch : Unknown status Failed to fetch : Unknown sta…" at bounding box center [811, 135] width 318 height 231
click at [945, 36] on icon "close" at bounding box center [946, 42] width 12 height 12
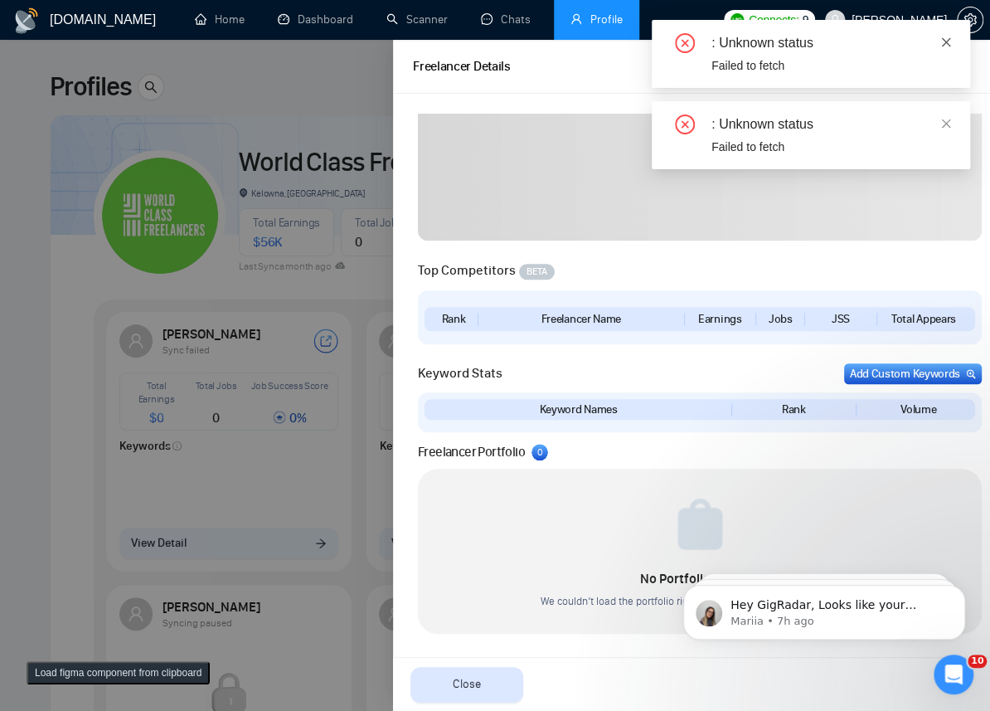
click at [950, 49] on link at bounding box center [946, 42] width 12 height 18
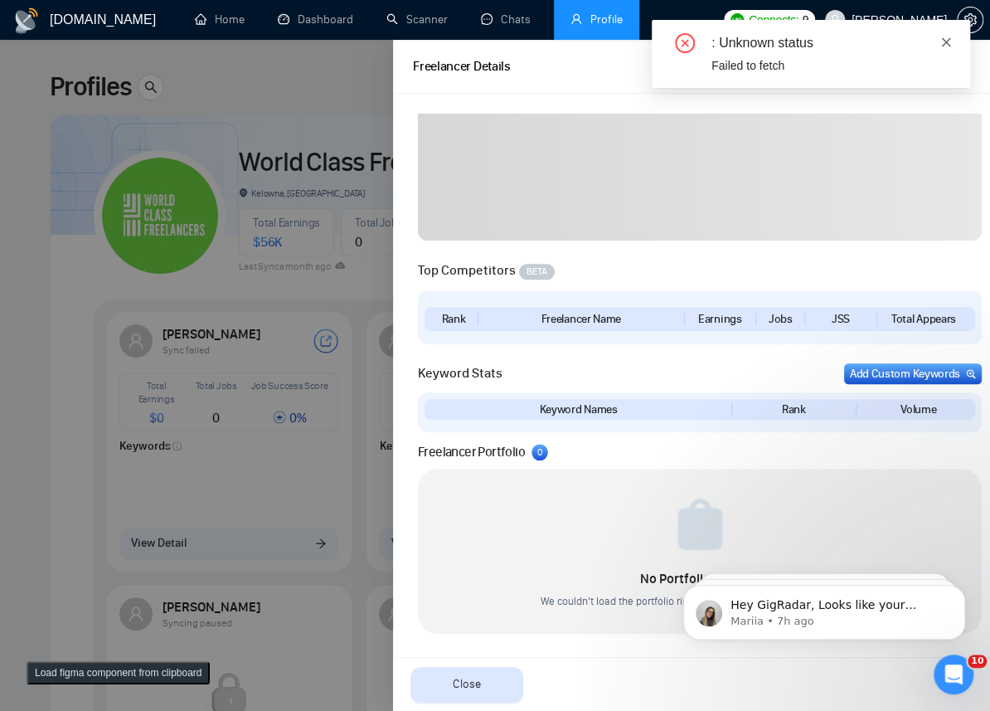
click at [950, 41] on icon "close" at bounding box center [946, 42] width 12 height 12
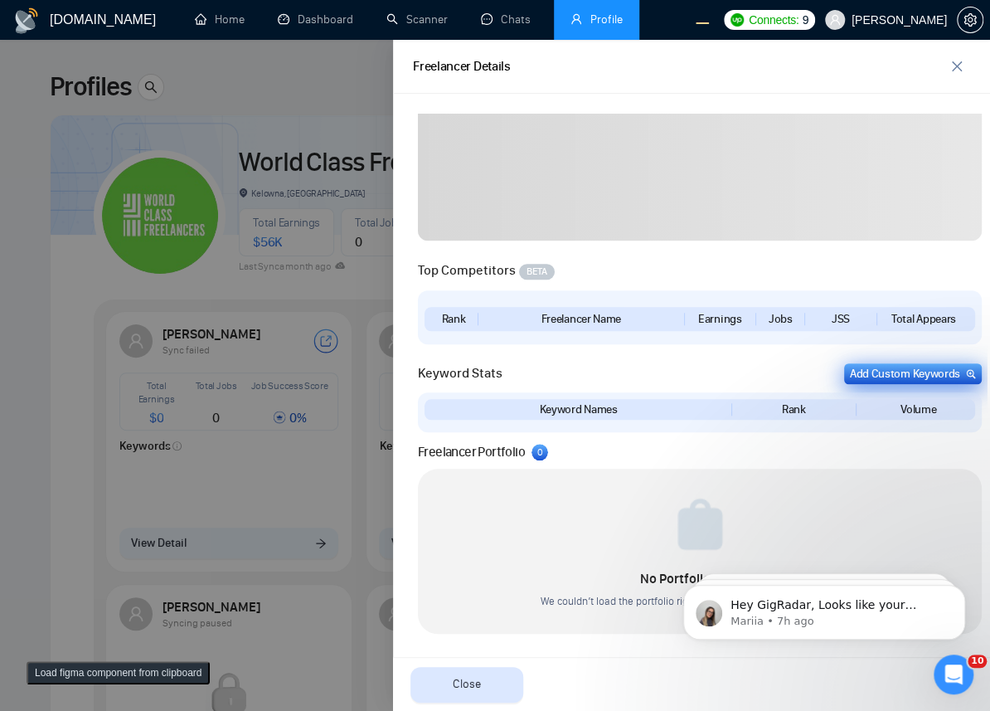
click at [901, 375] on div "Add Custom Keywords" at bounding box center [913, 373] width 126 height 17
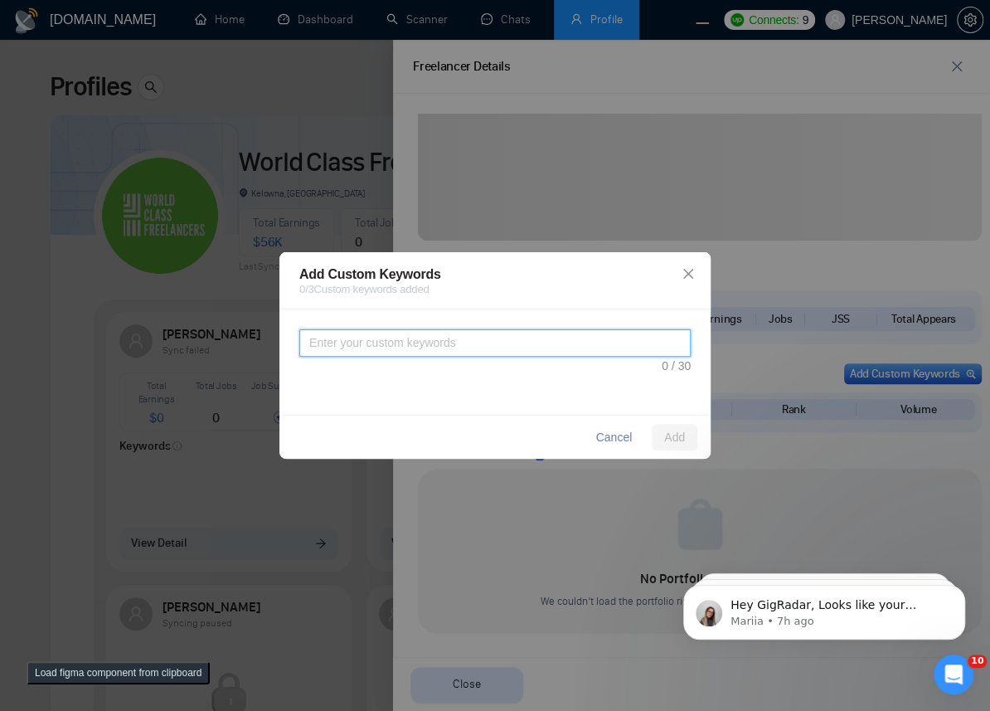
click at [470, 347] on textarea at bounding box center [494, 342] width 391 height 27
type textarea "asdadasdasdasdafasdfasdfasdfga"
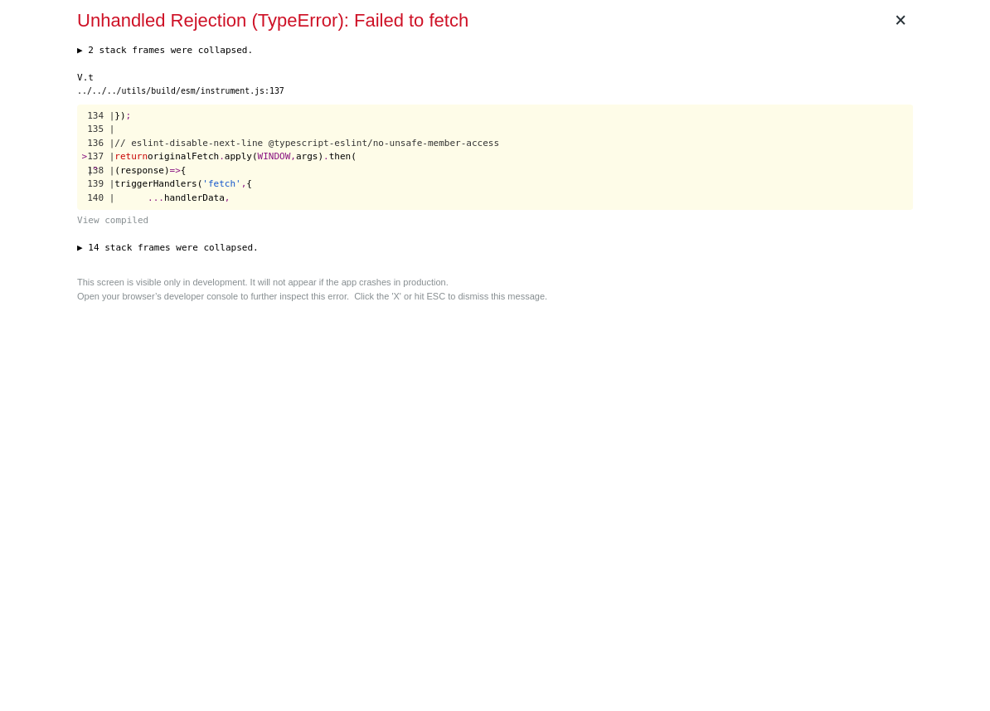
scroll to position [0, 0]
drag, startPoint x: 560, startPoint y: 16, endPoint x: 249, endPoint y: 156, distance: 341.1
click at [249, 156] on span "apply(" at bounding box center [241, 156] width 33 height 11
click at [610, 369] on div "× Unhandled Rejection (TypeError): Failed to fetch ▶ 2 stack frames were collap…" at bounding box center [494, 355] width 849 height 711
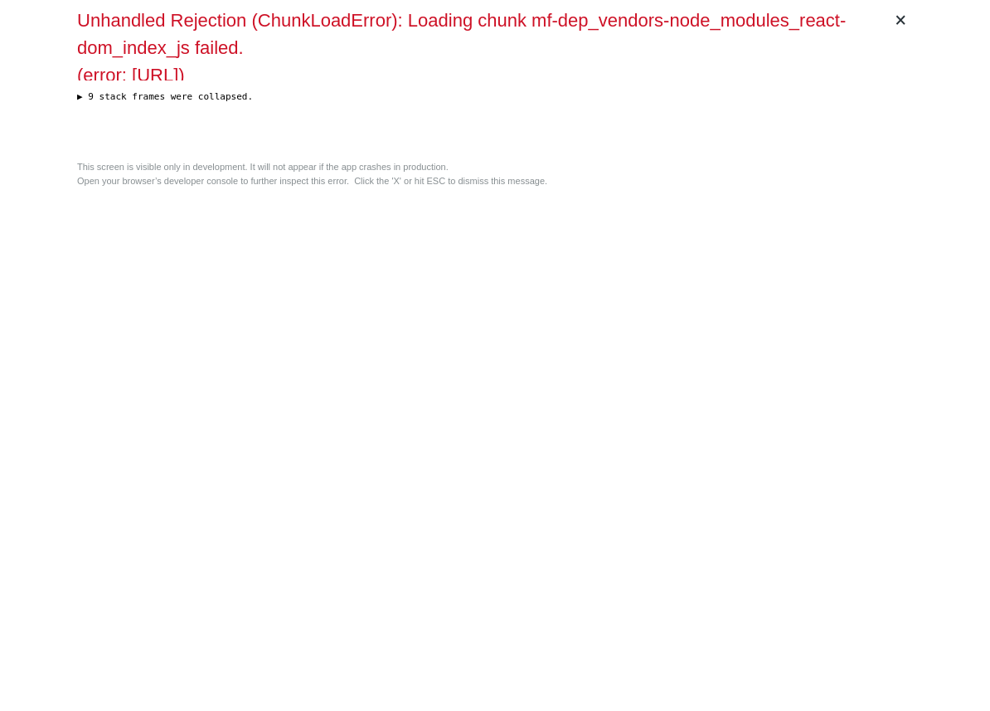
click at [629, 252] on div "× Unhandled Rejection (ChunkLoadError): Loading chunk mf-dep_vendors-node_modul…" at bounding box center [494, 355] width 849 height 711
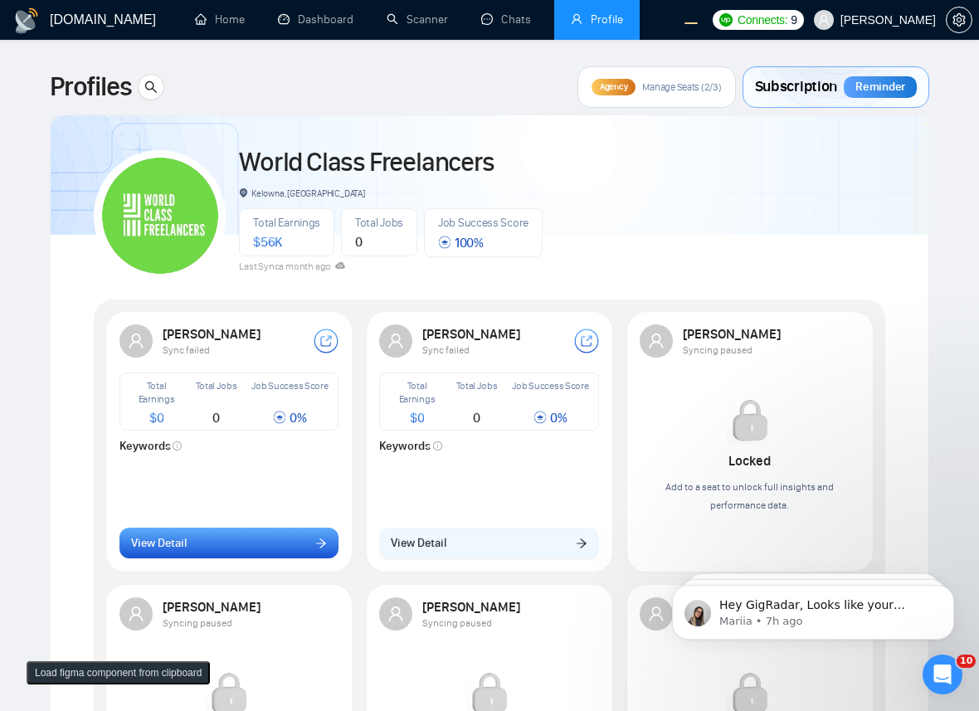
click at [256, 546] on button "View Detail" at bounding box center [229, 543] width 220 height 32
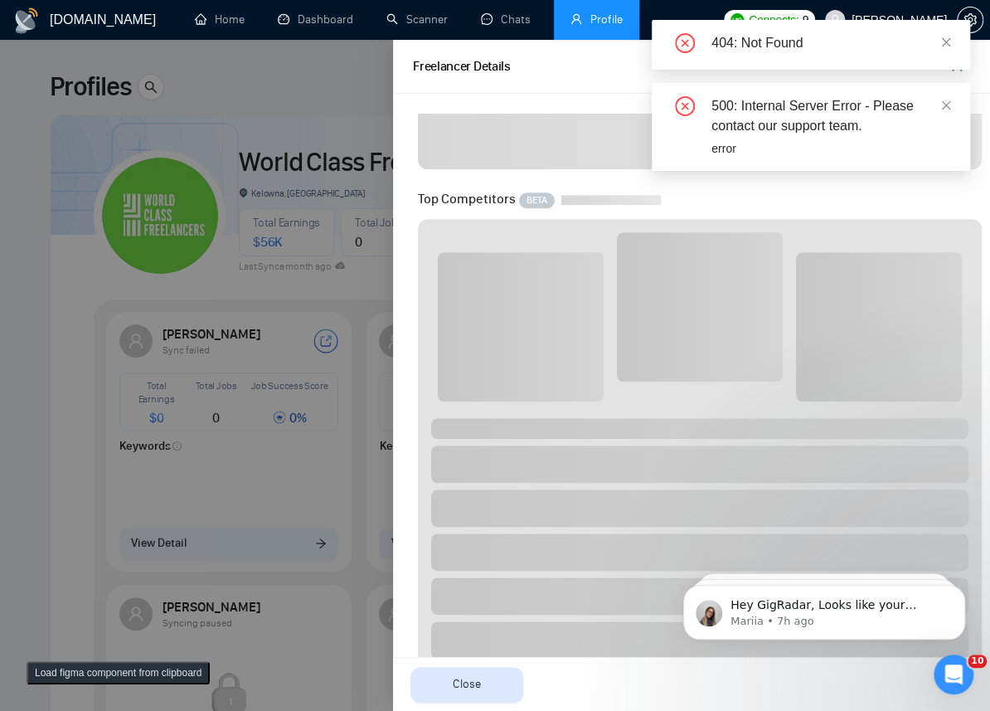
scroll to position [633, 0]
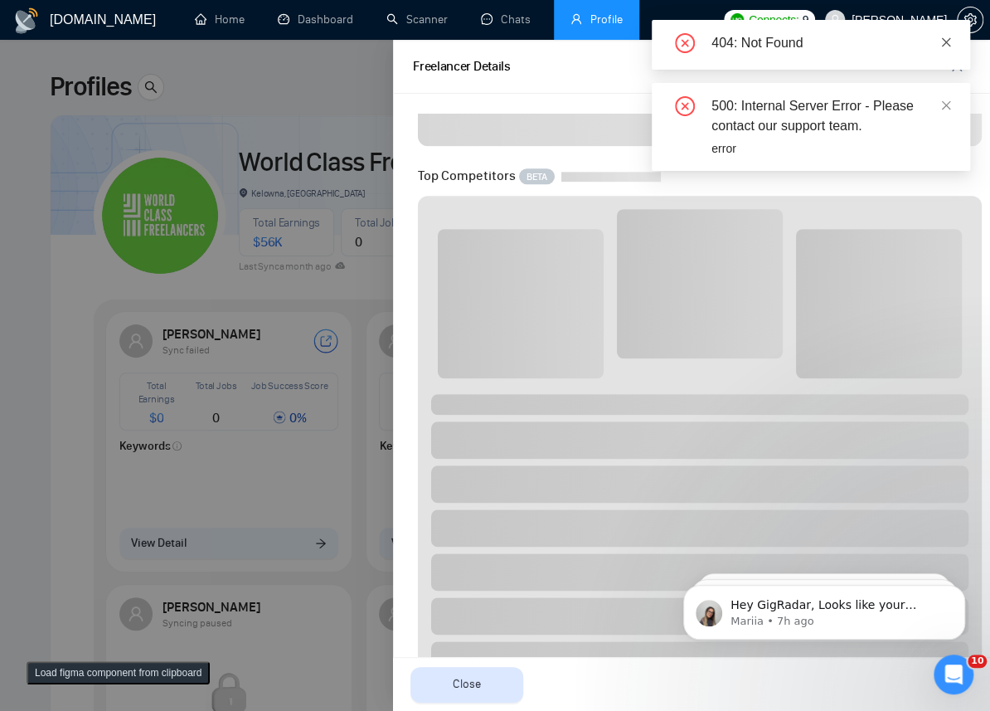
click at [951, 36] on icon "close" at bounding box center [946, 42] width 12 height 12
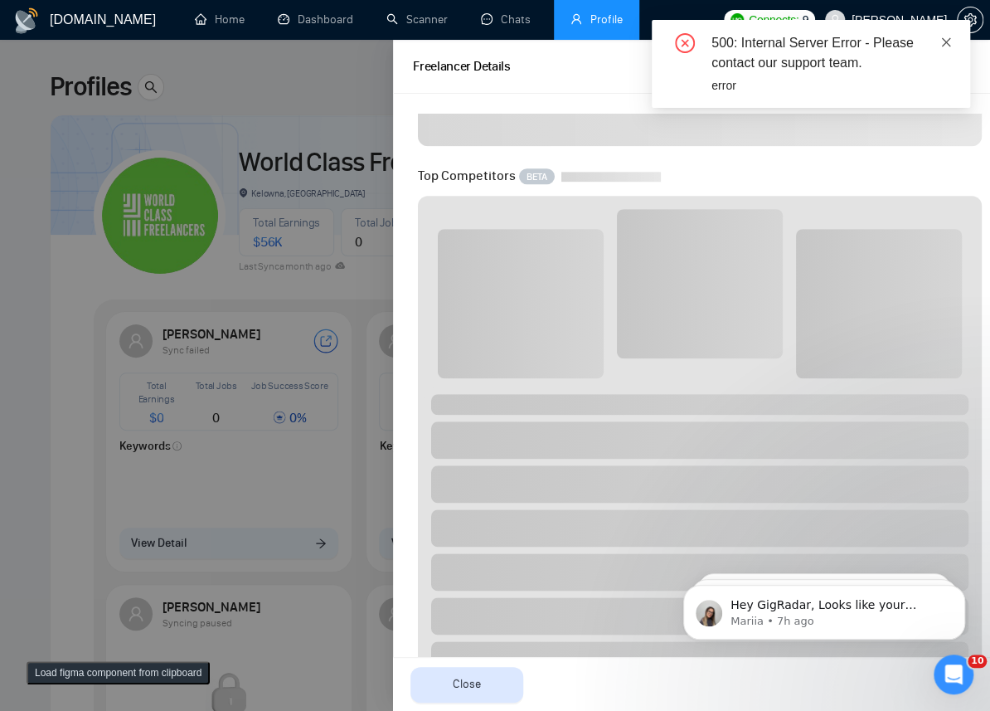
click at [947, 41] on icon "close" at bounding box center [946, 42] width 12 height 12
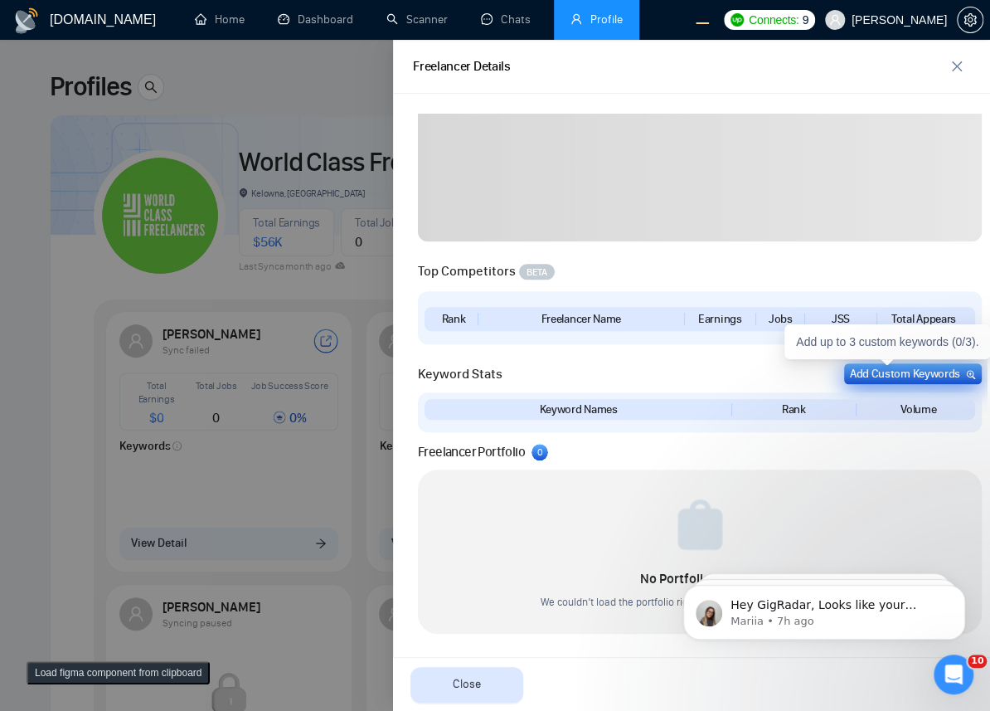
click at [922, 372] on div "Add Custom Keywords" at bounding box center [913, 373] width 126 height 17
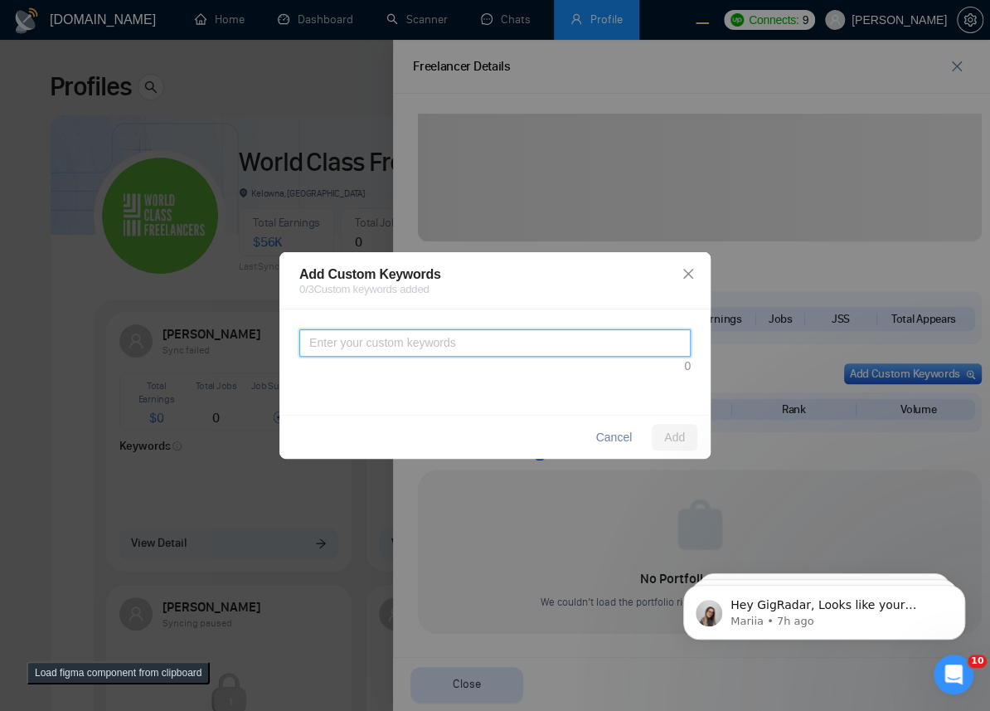
click at [540, 337] on textarea at bounding box center [494, 342] width 391 height 27
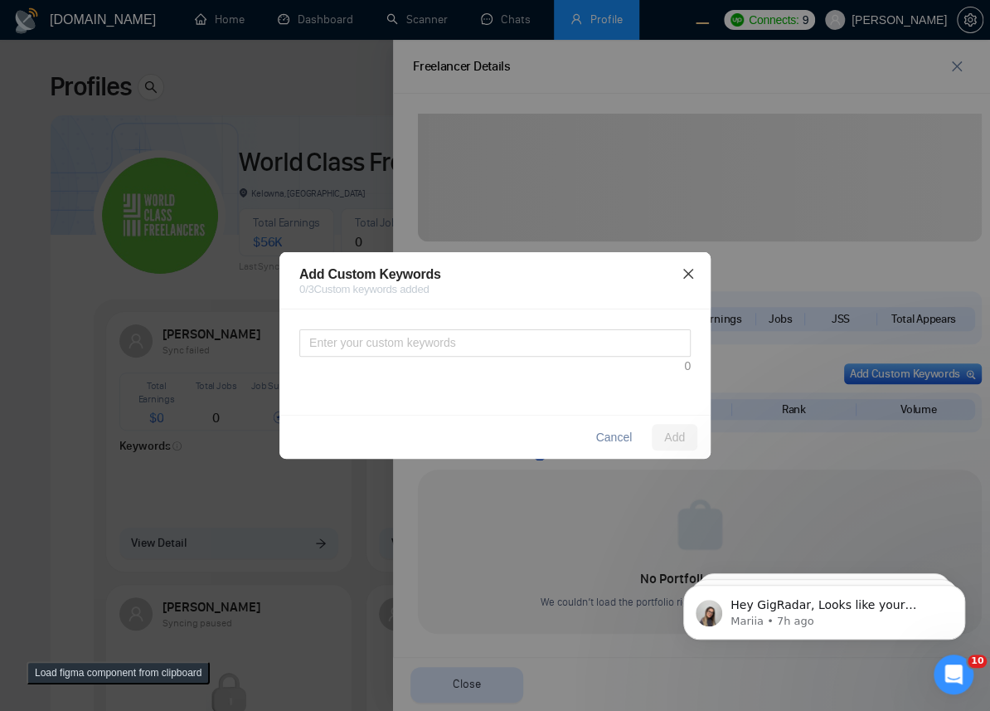
click at [683, 277] on icon "close" at bounding box center [688, 273] width 13 height 13
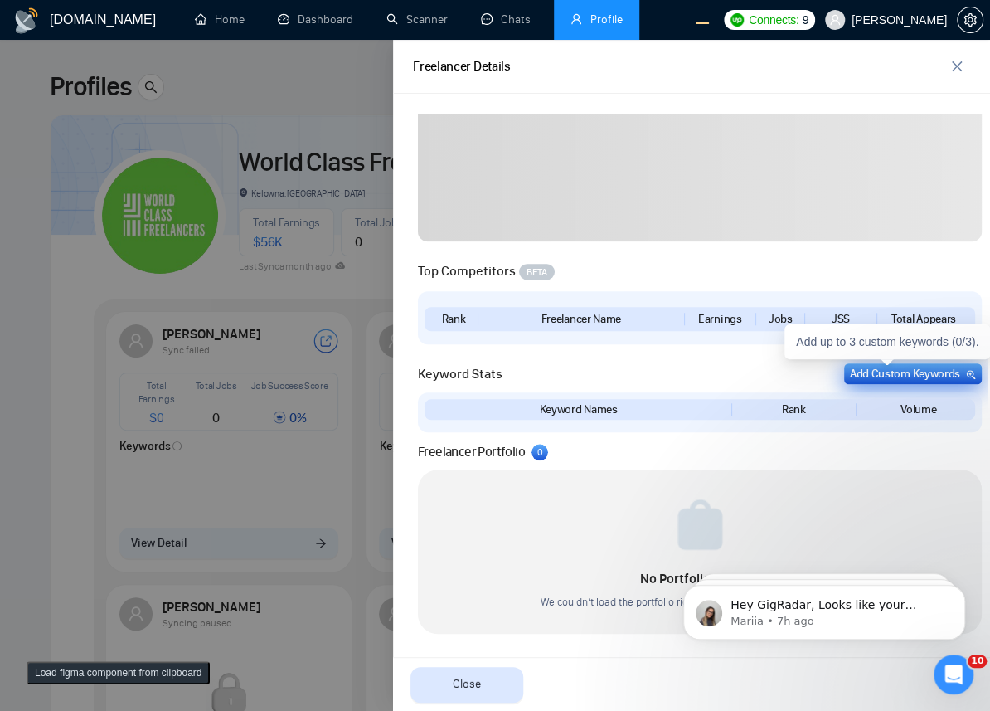
click at [885, 370] on div "Add Custom Keywords" at bounding box center [913, 373] width 126 height 17
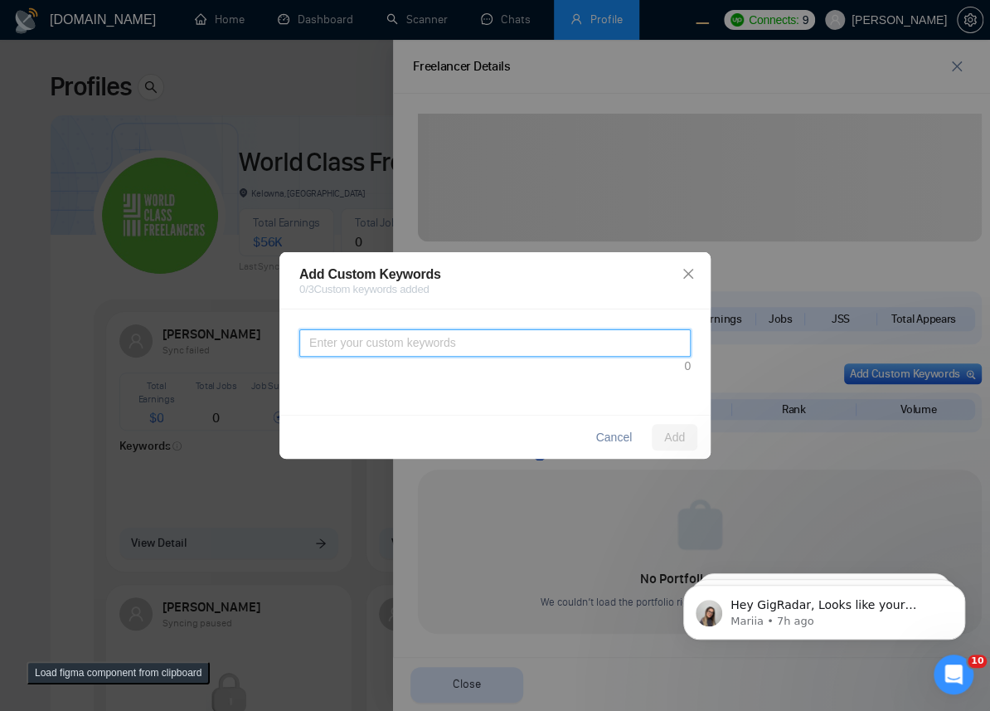
click at [527, 341] on textarea at bounding box center [494, 342] width 391 height 27
type textarea "asdzxcasdasdasdasdasdasdadasdassdasdaasd"
type textarea "asdasdasdasdasdasdasdasdasdasdasdasdas"
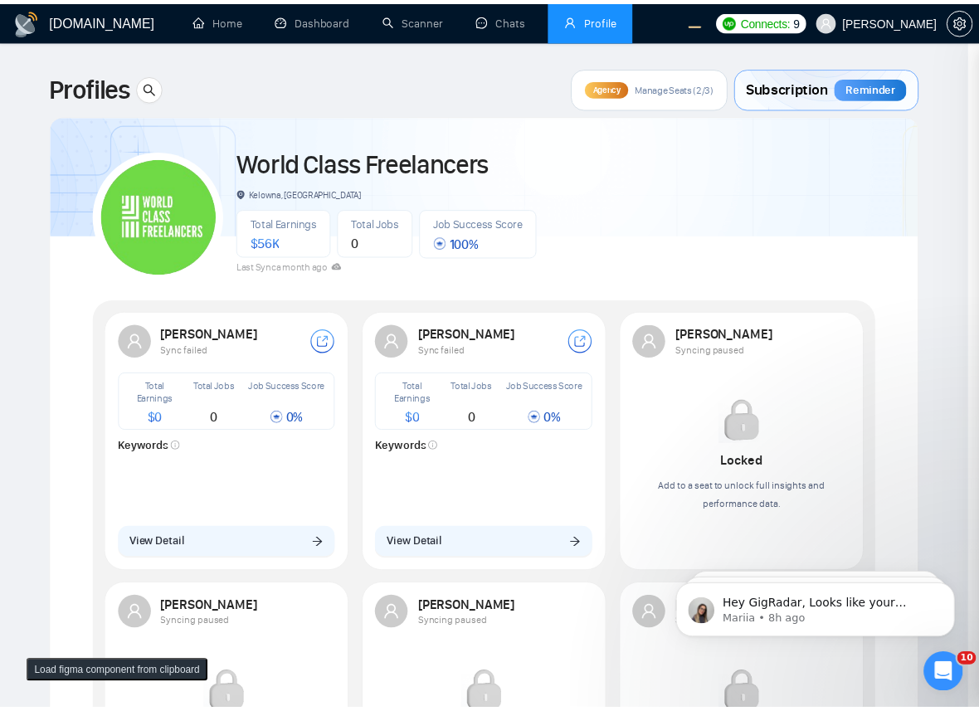
scroll to position [0, 0]
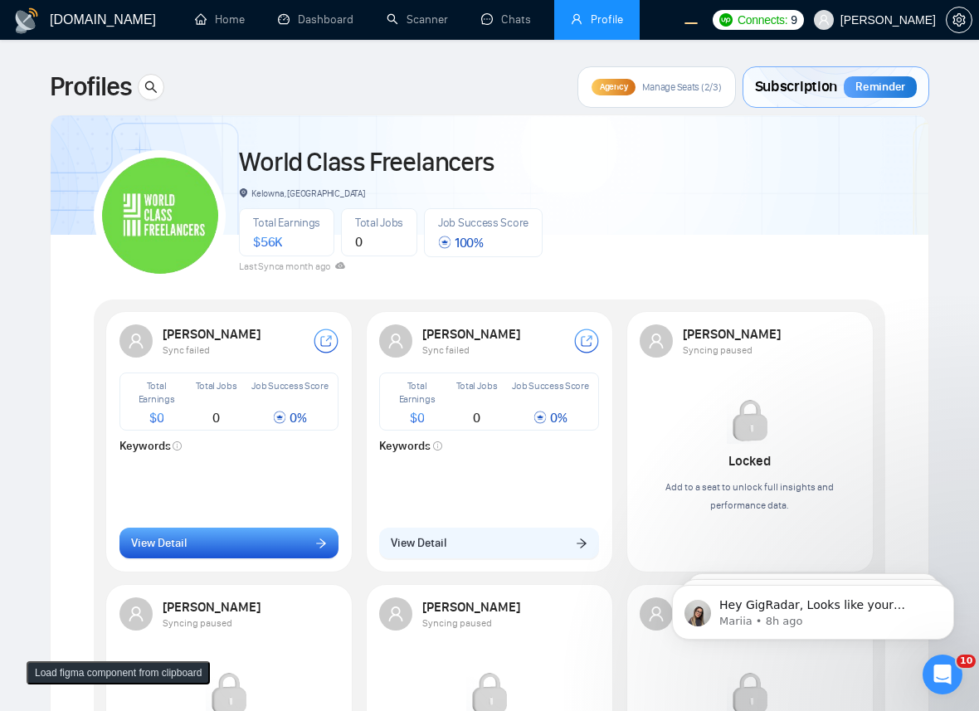
click at [168, 529] on button "View Detail" at bounding box center [229, 543] width 220 height 32
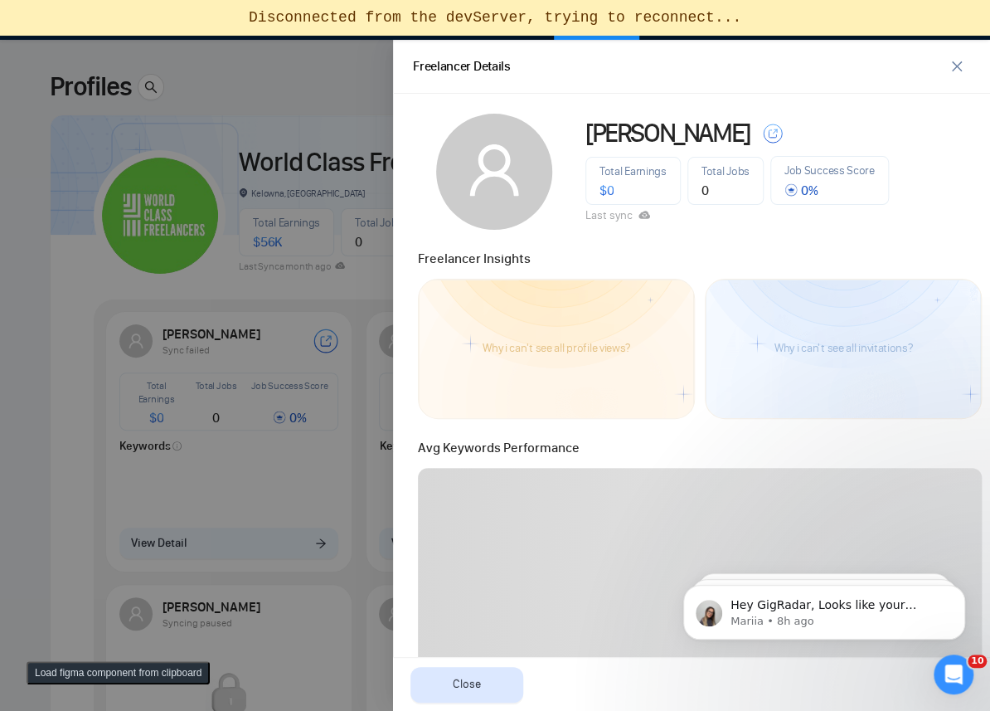
click at [313, 380] on div at bounding box center [495, 375] width 990 height 671
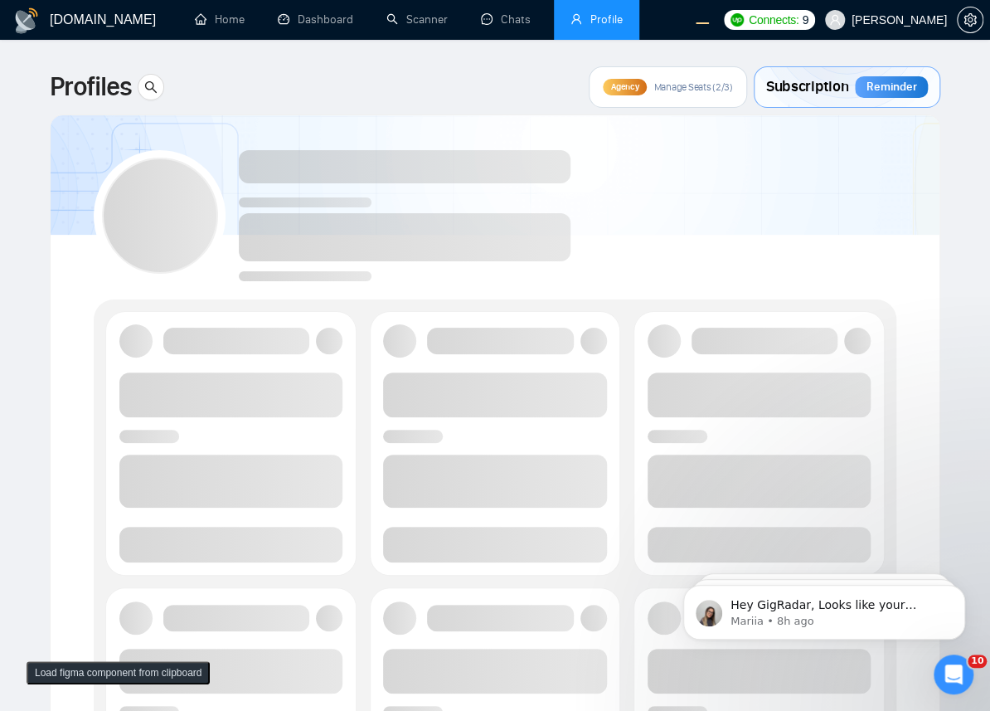
click at [610, 420] on div at bounding box center [495, 443] width 251 height 265
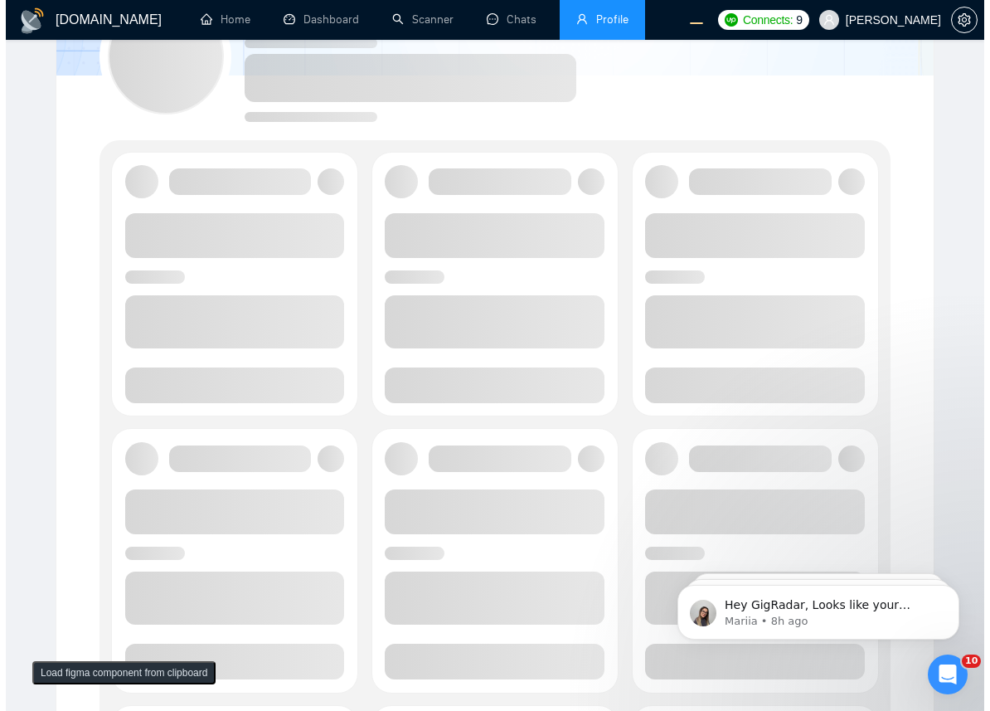
scroll to position [181, 0]
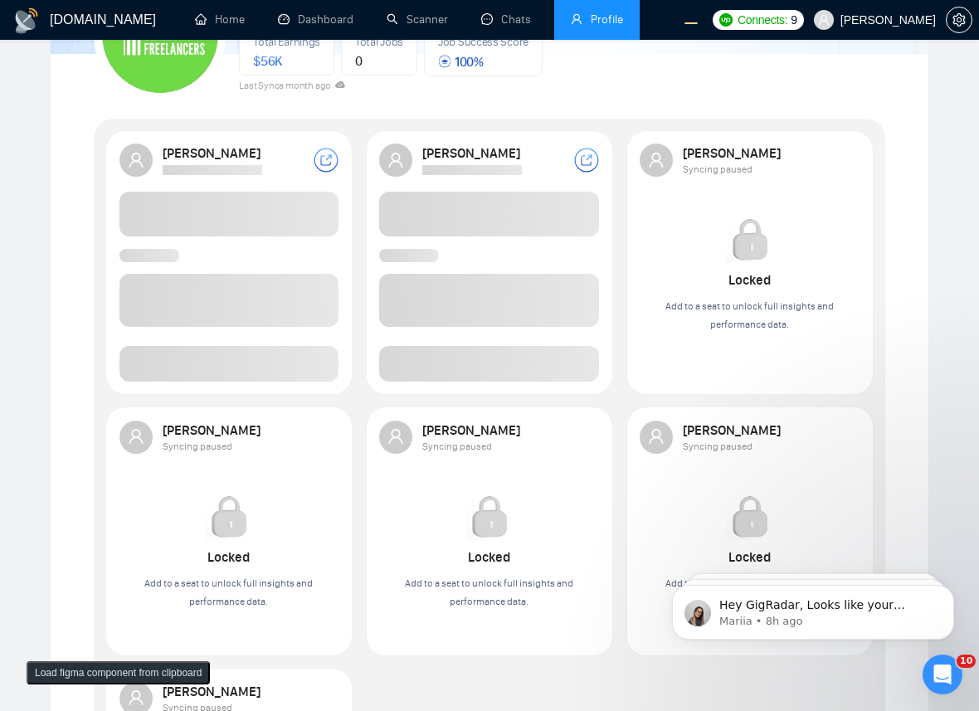
click at [307, 361] on span at bounding box center [229, 364] width 220 height 36
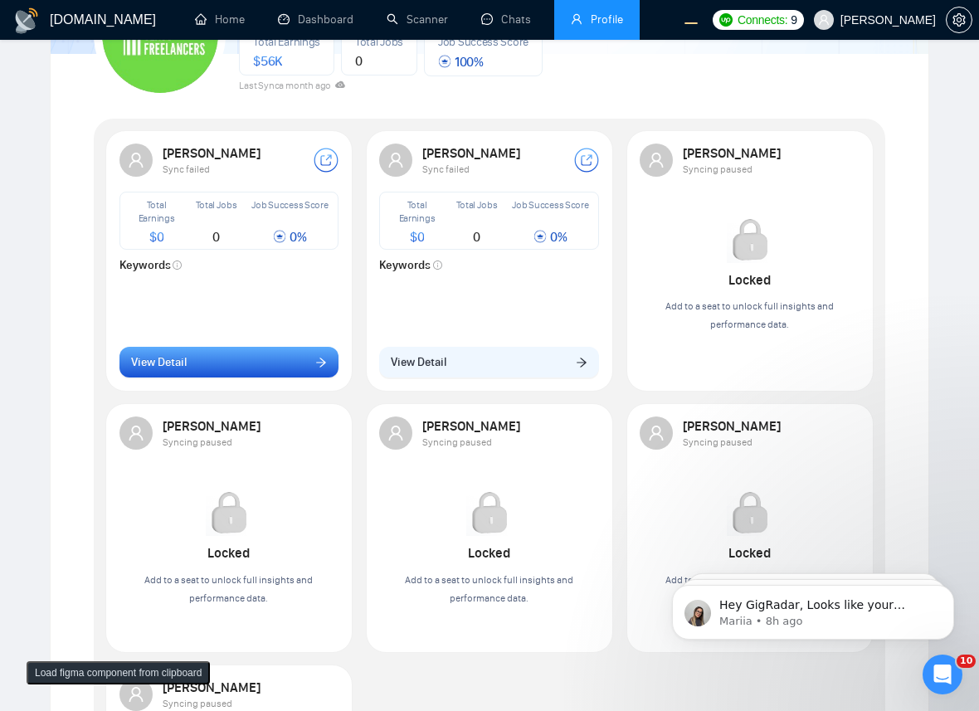
click at [268, 371] on button "View Detail" at bounding box center [229, 363] width 220 height 32
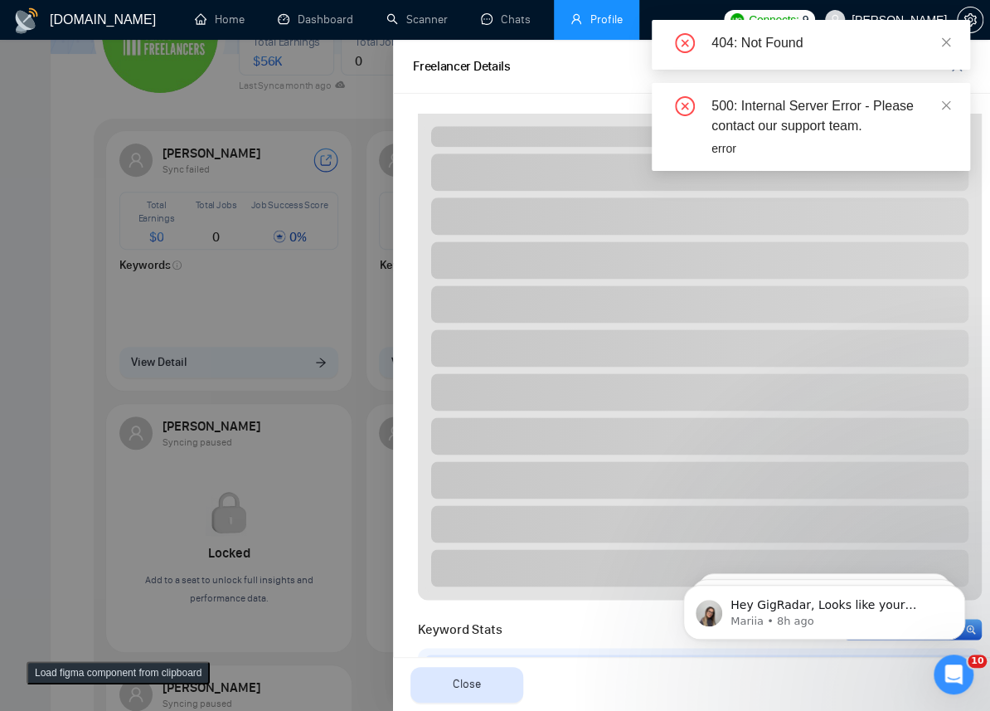
scroll to position [1157, 0]
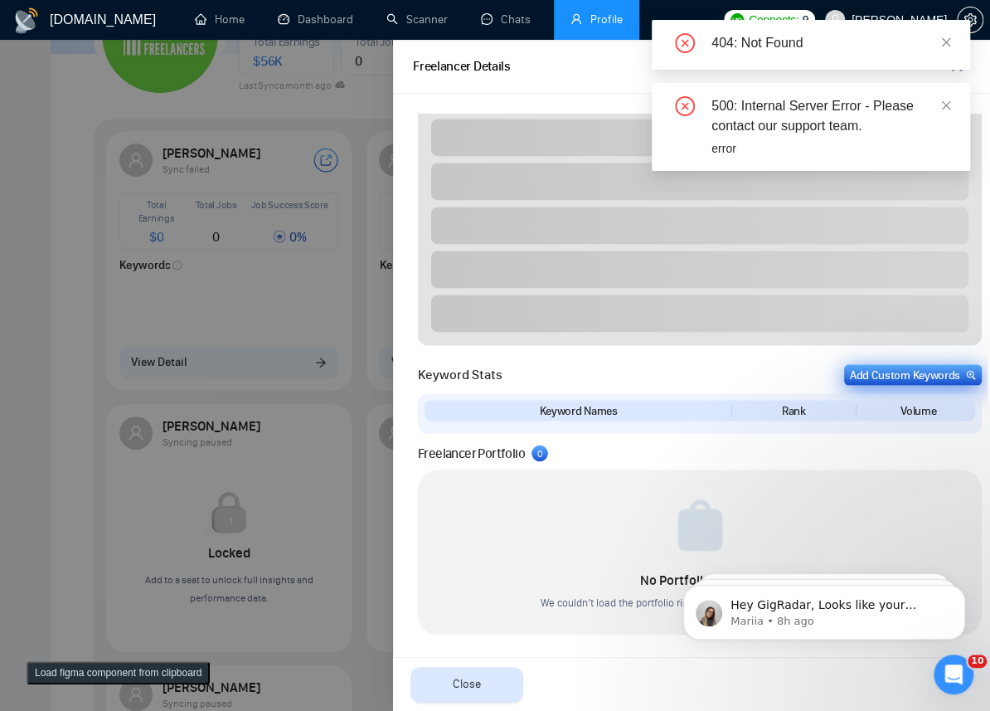
click at [876, 379] on div "Add Custom Keywords" at bounding box center [913, 374] width 126 height 17
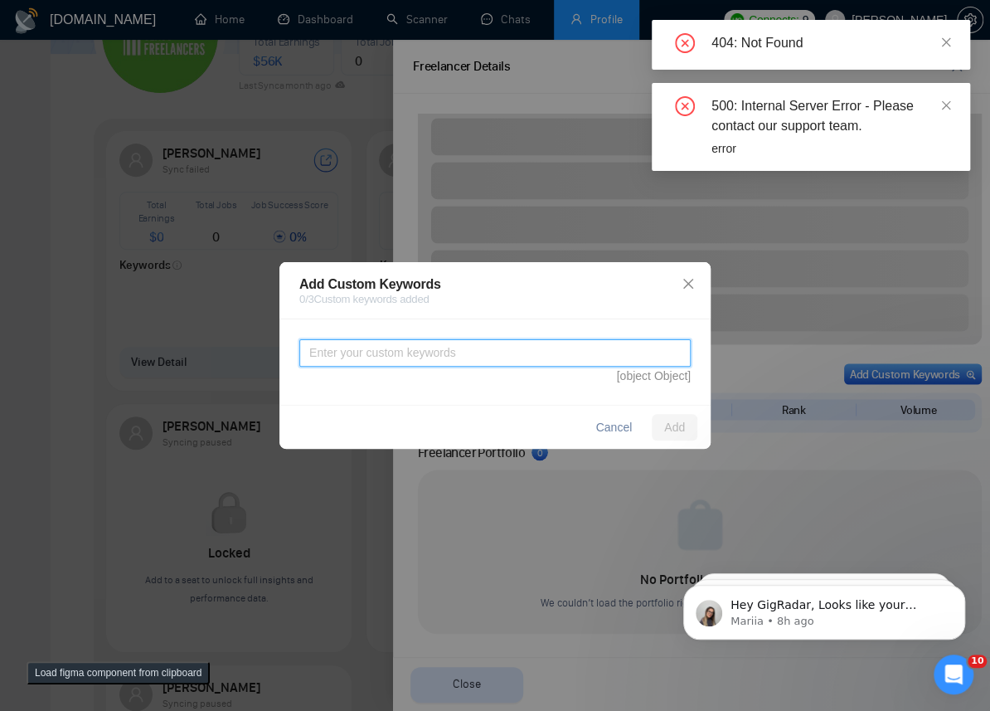
click at [351, 365] on textarea at bounding box center [494, 352] width 391 height 27
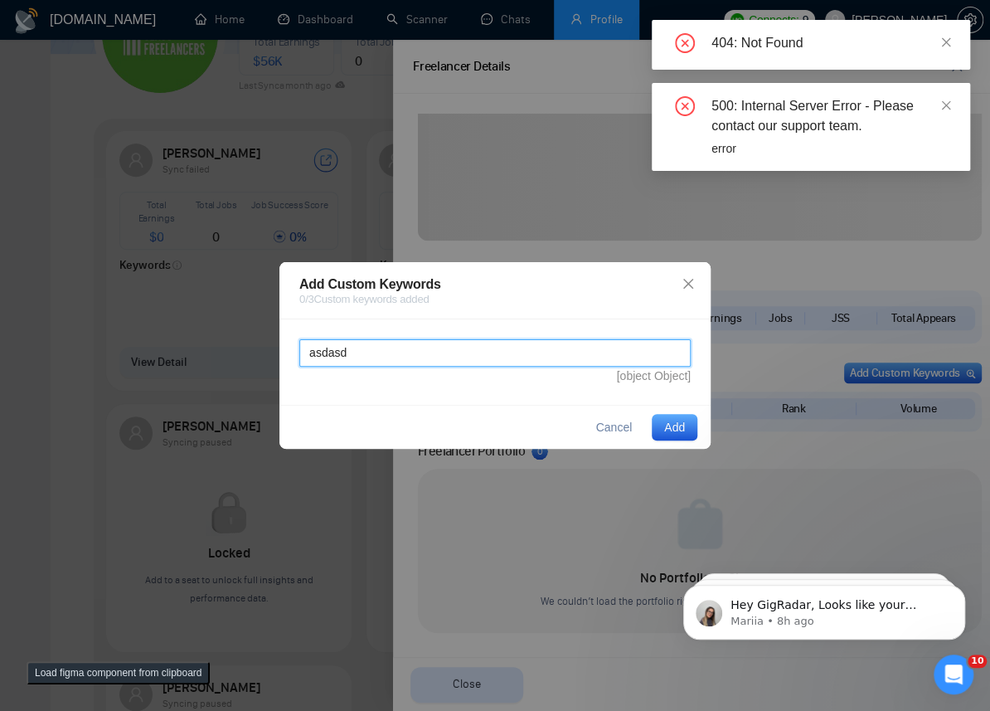
scroll to position [537, 0]
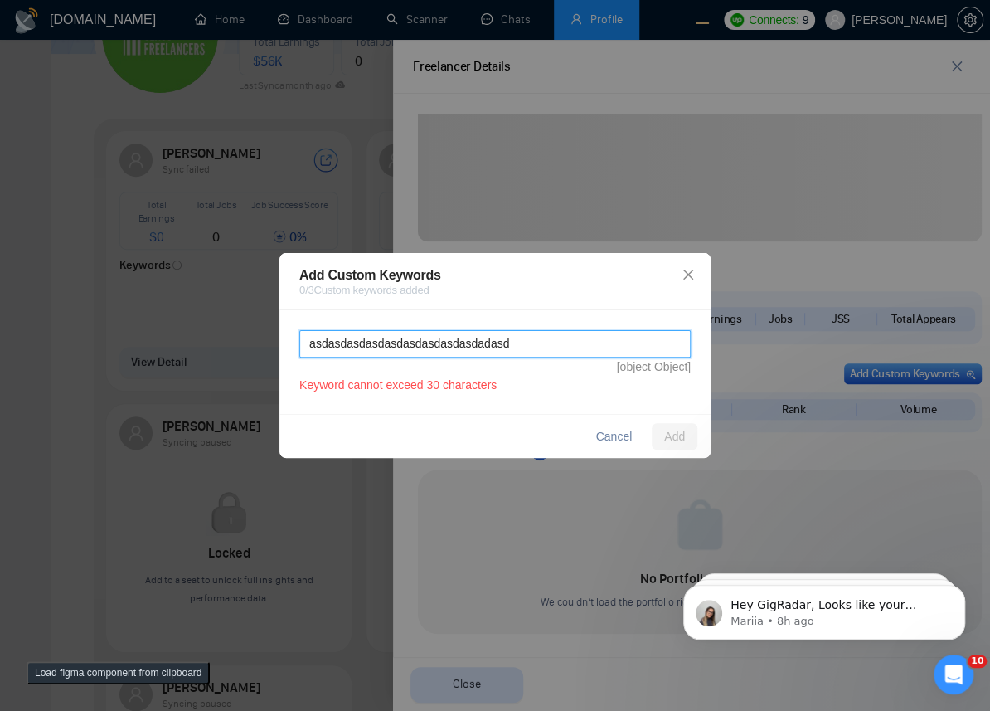
type textarea "asdasdasdasdasdasdasdasdasdadasd"
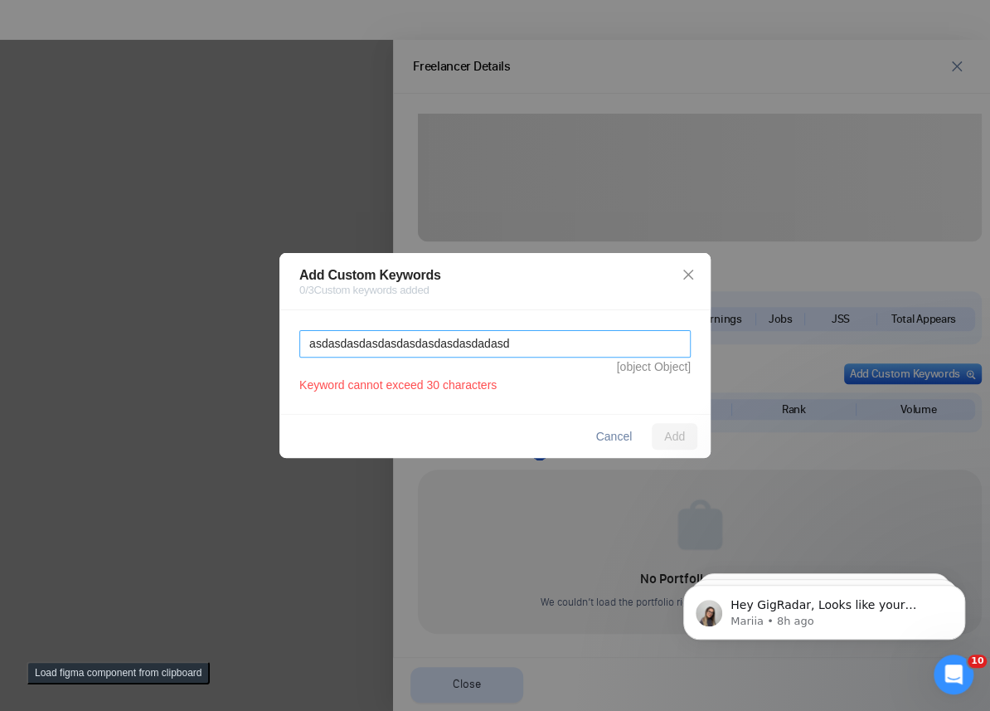
scroll to position [0, 0]
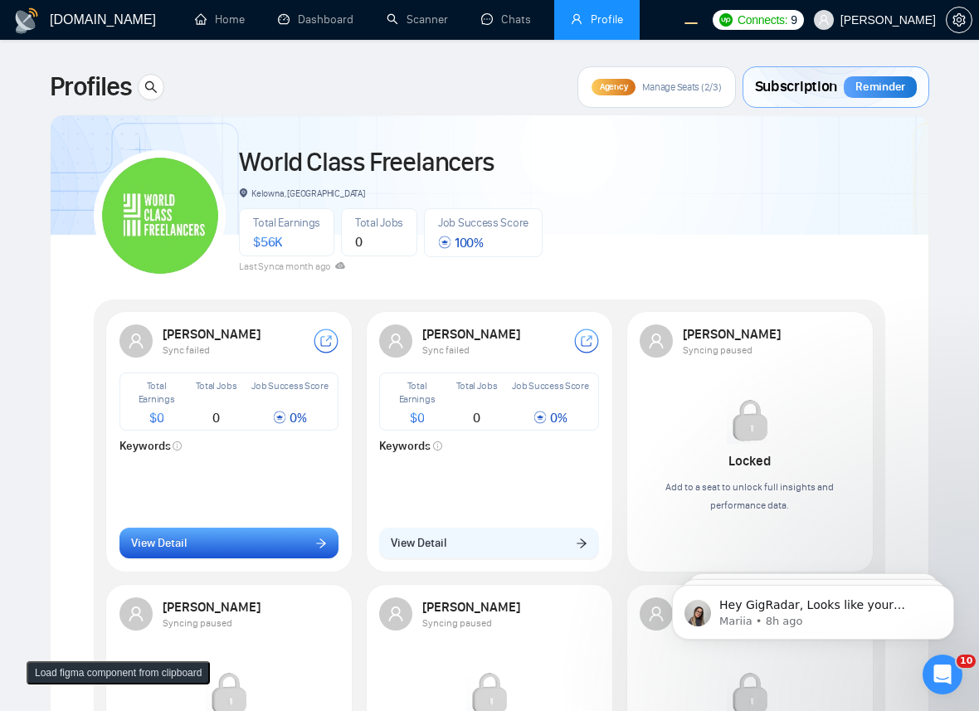
click at [198, 541] on button "View Detail" at bounding box center [229, 543] width 220 height 32
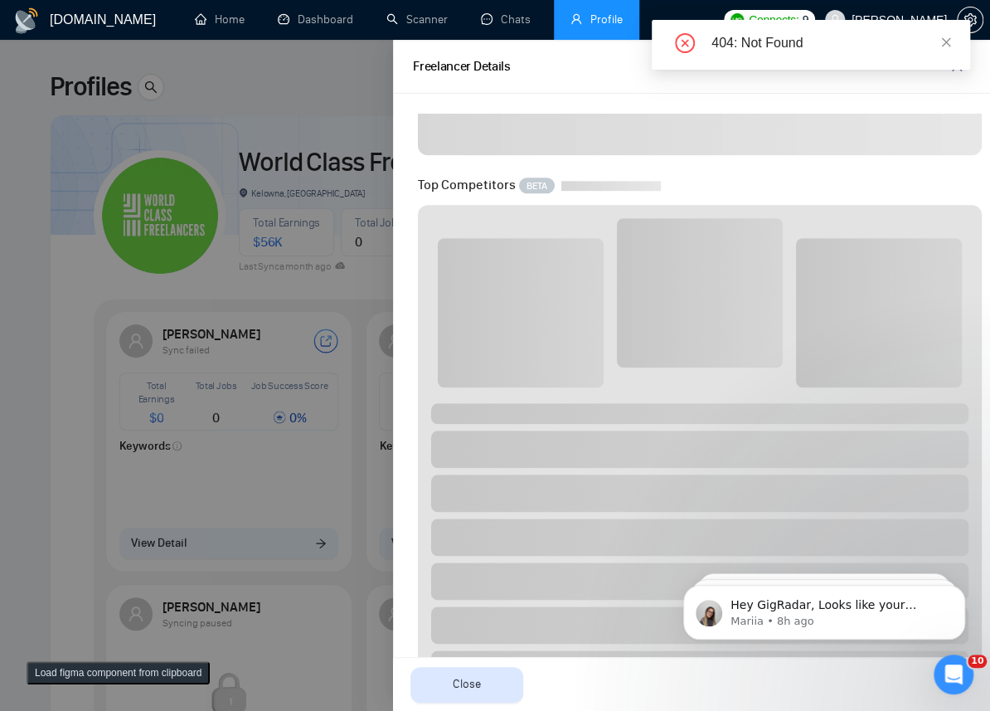
scroll to position [537, 0]
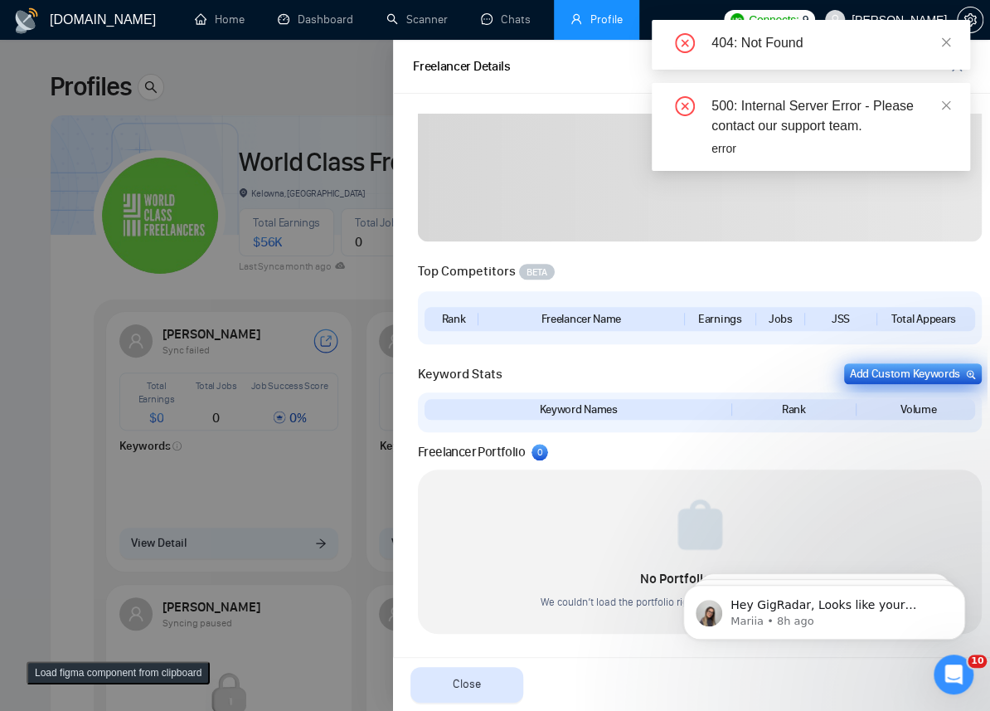
click at [908, 369] on div "Add Custom Keywords" at bounding box center [913, 373] width 126 height 17
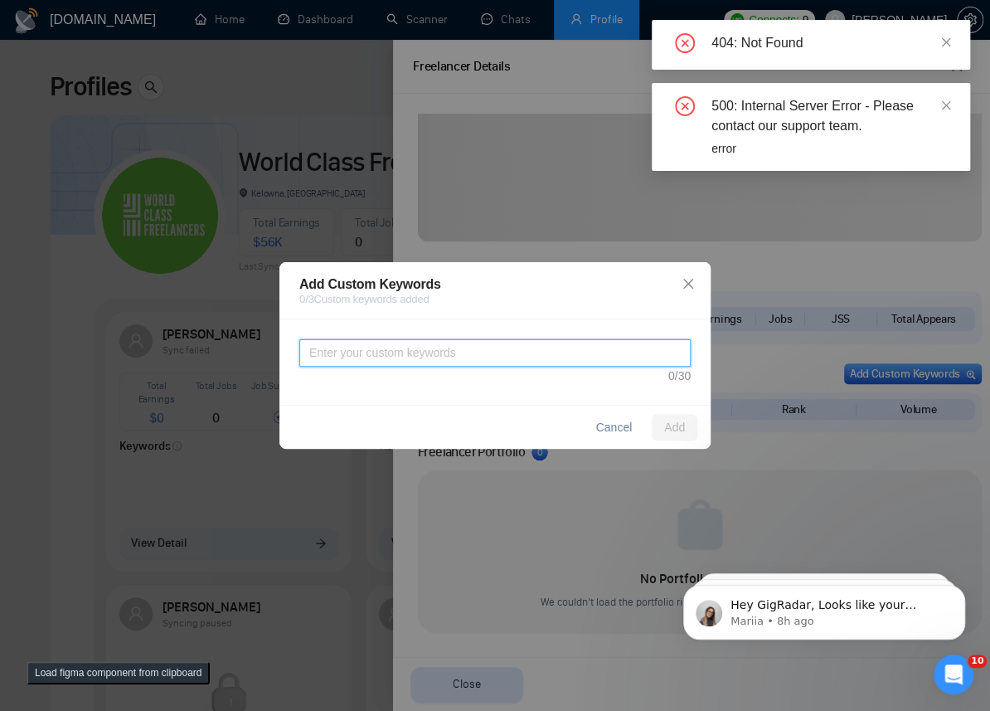
click at [420, 355] on textarea at bounding box center [494, 352] width 391 height 27
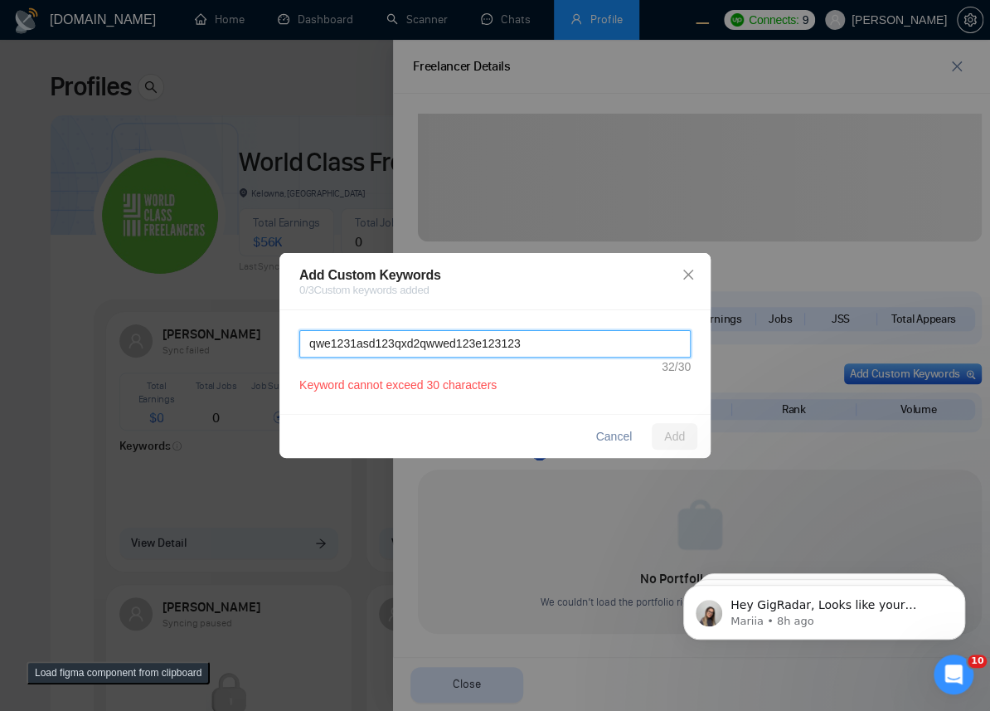
type textarea "qwe1231asd123qxd2qwwed123e123123"
